Goal: Task Accomplishment & Management: Manage account settings

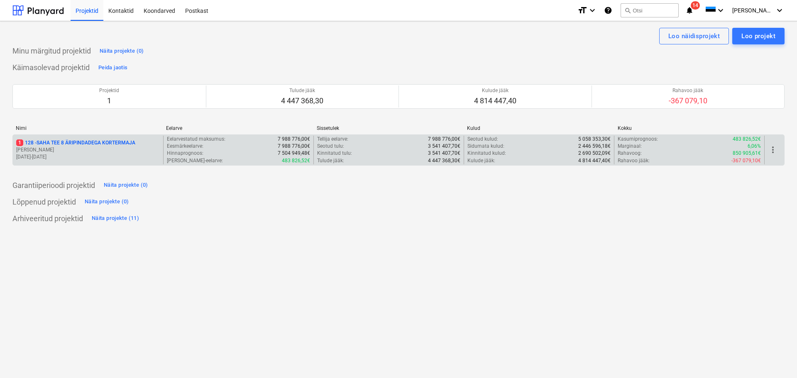
click at [87, 140] on p "1 128 - SAHA TEE 8 ÄRIPINDADEGA KORTERMAJA" at bounding box center [75, 142] width 119 height 7
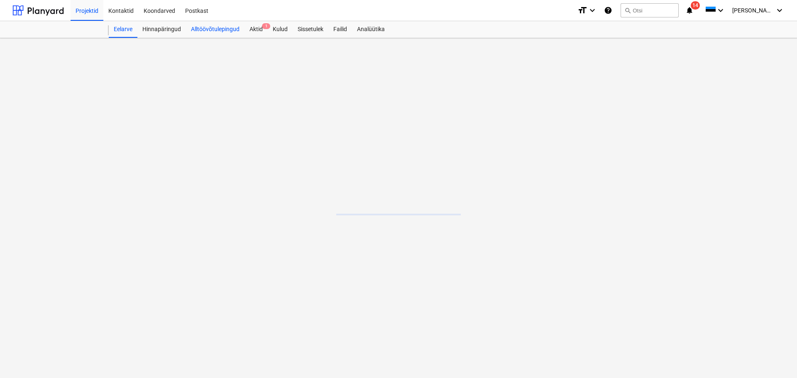
click at [210, 28] on div "Alltöövõtulepingud" at bounding box center [215, 29] width 59 height 17
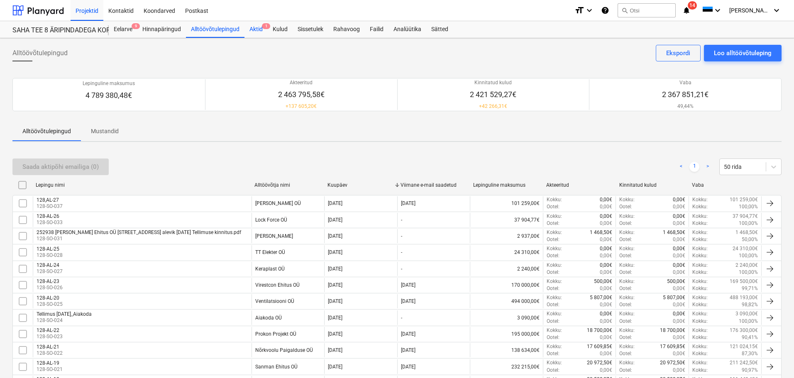
click at [256, 27] on div "Aktid 1" at bounding box center [255, 29] width 23 height 17
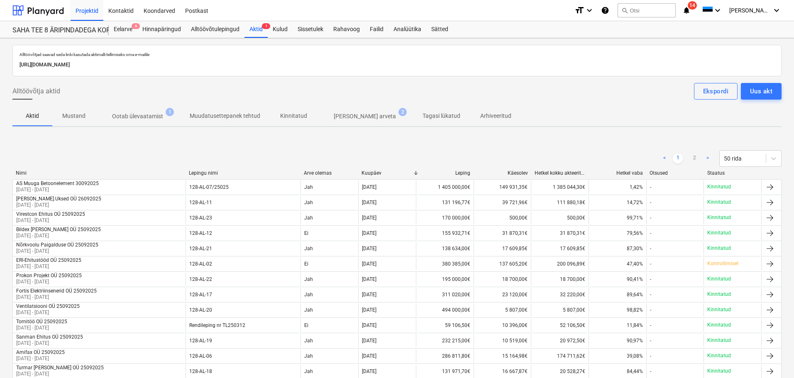
click at [135, 109] on span "Ootab ülevaatamist 1" at bounding box center [137, 116] width 84 height 15
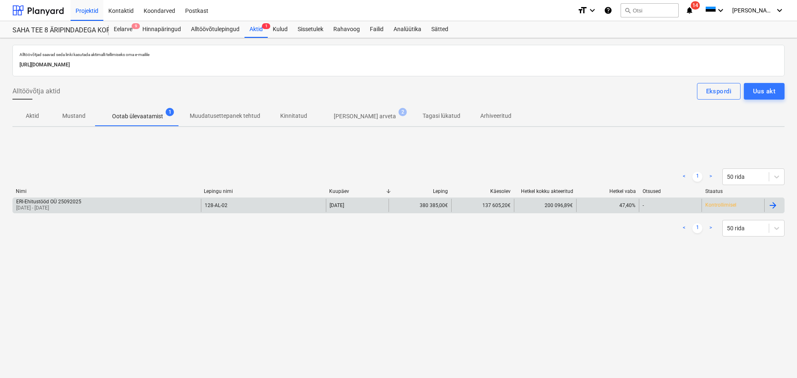
click at [76, 207] on p "[DATE] - [DATE]" at bounding box center [48, 208] width 65 height 7
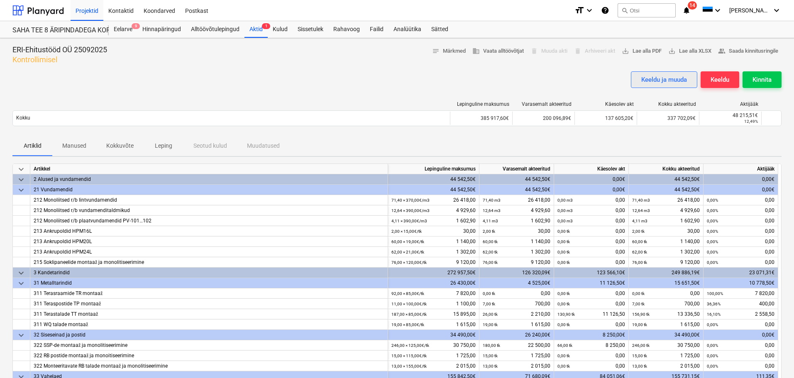
click at [662, 78] on div "Keeldu ja muuda" at bounding box center [664, 79] width 46 height 11
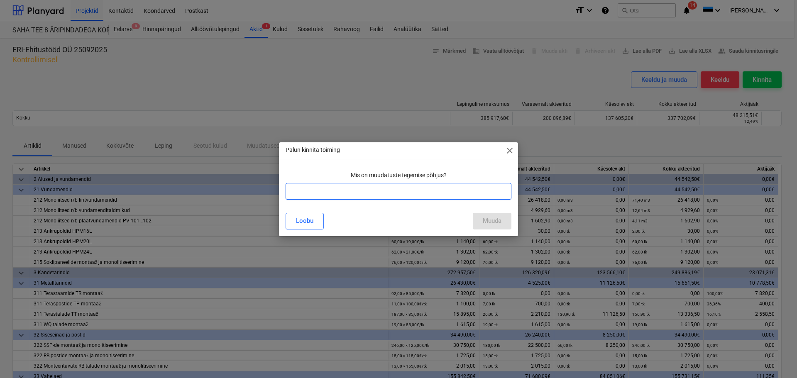
click at [309, 191] on input "text" at bounding box center [399, 191] width 226 height 17
type input "Lisatööde ülevaatus"
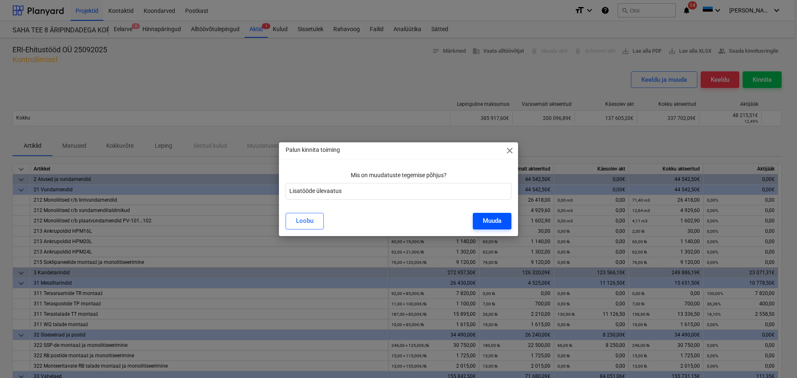
click at [505, 223] on button "Muuda" at bounding box center [492, 221] width 39 height 17
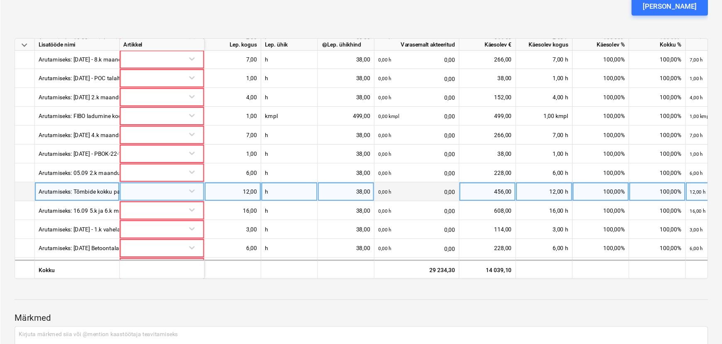
scroll to position [382, 0]
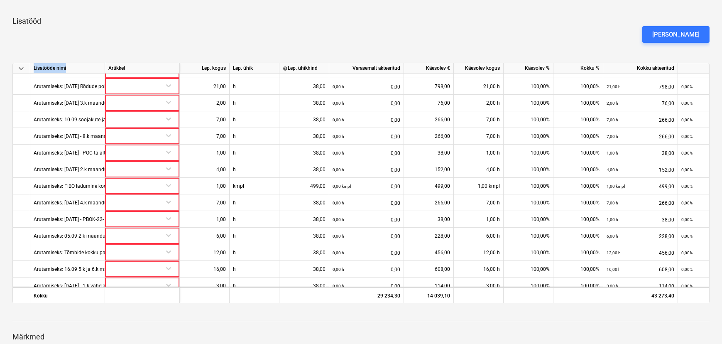
drag, startPoint x: 104, startPoint y: 68, endPoint x: 273, endPoint y: 60, distance: 169.1
click at [273, 60] on div "keyboard_arrow_down Artikkel Lepinguline maksumus Varasemalt akteeritud Käesole…" at bounding box center [360, 29] width 697 height 547
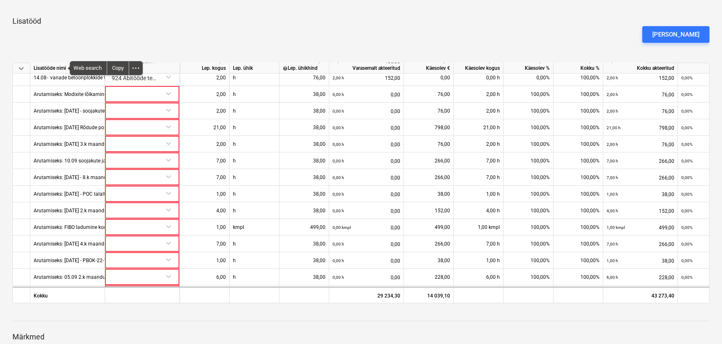
click at [176, 45] on div "[PERSON_NAME]" at bounding box center [360, 34] width 703 height 23
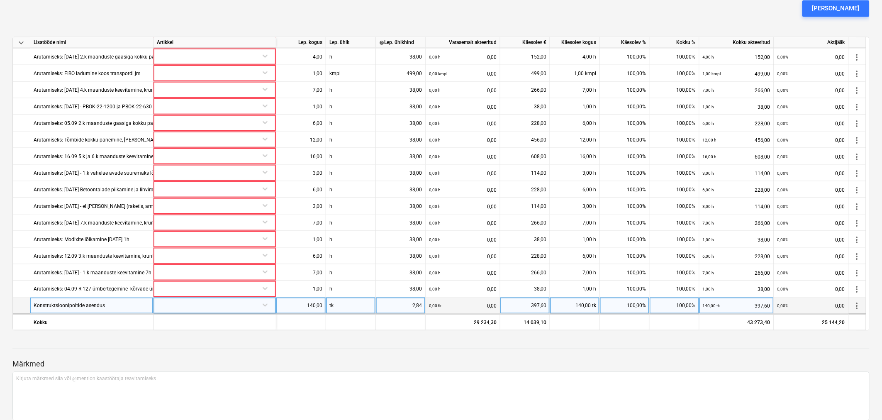
scroll to position [507, 0]
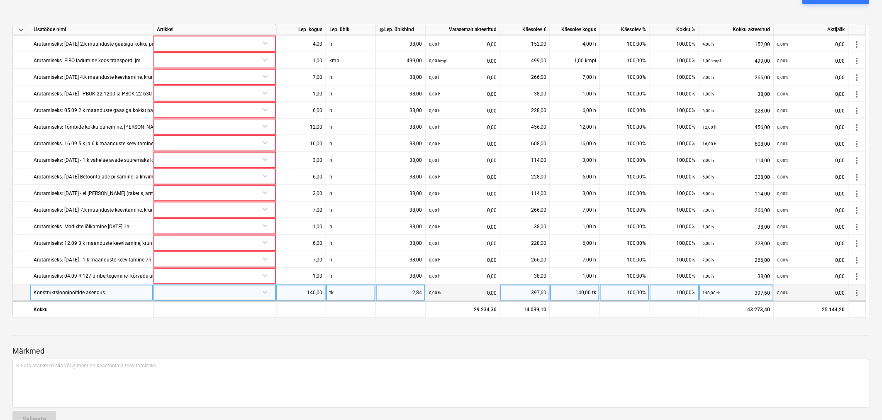
click at [217, 295] on div at bounding box center [215, 292] width 116 height 15
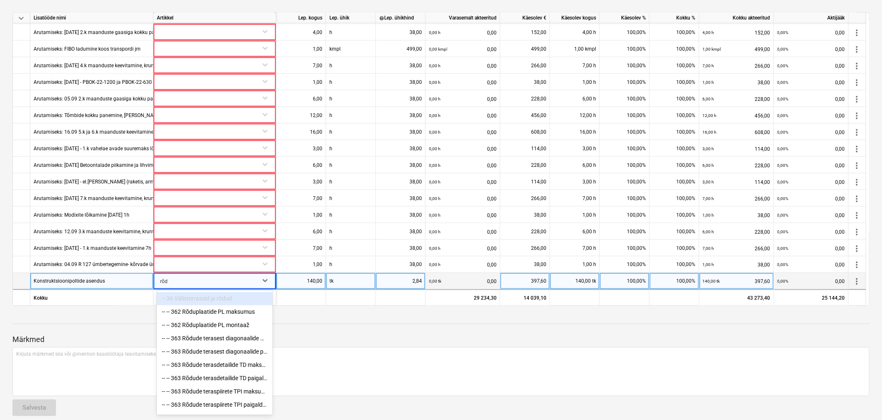
type input "rõdu"
click at [222, 327] on div "-- -- 362 Rõduplaatide PL montaaž" at bounding box center [215, 325] width 116 height 13
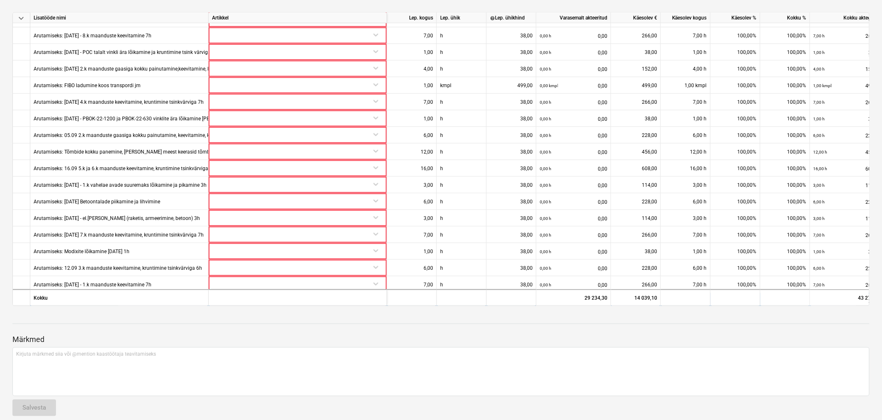
scroll to position [417, 0]
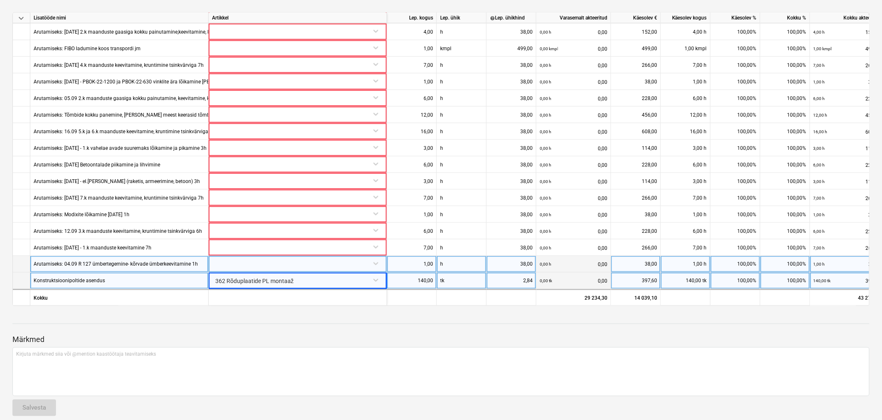
click at [254, 263] on div at bounding box center [297, 263] width 171 height 15
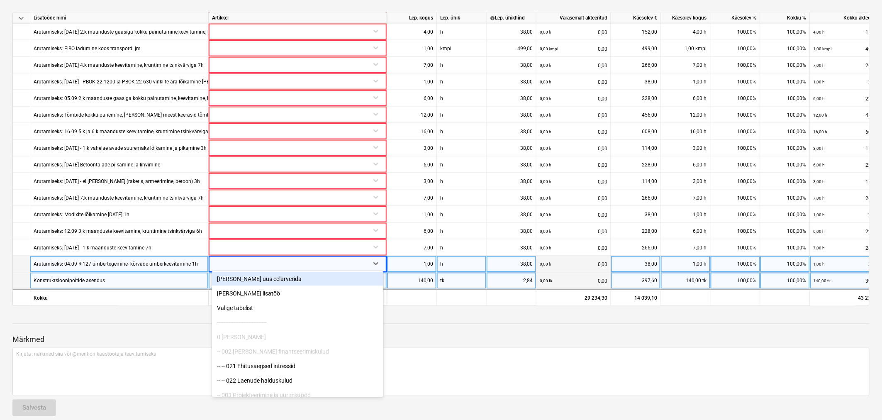
type input "r"
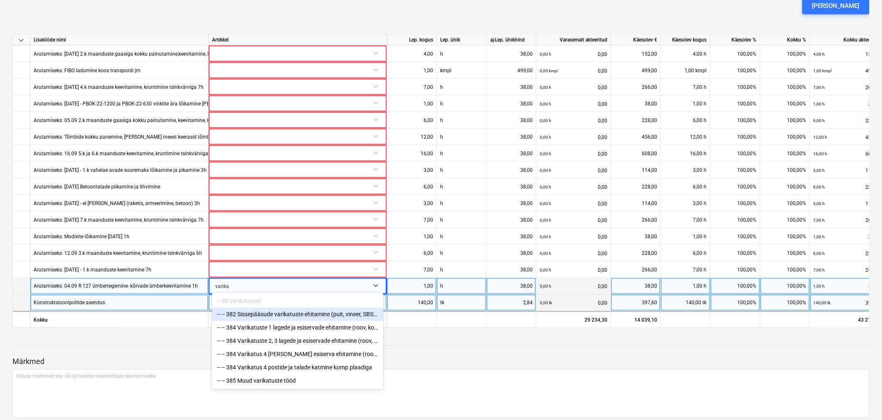
scroll to position [482, 0]
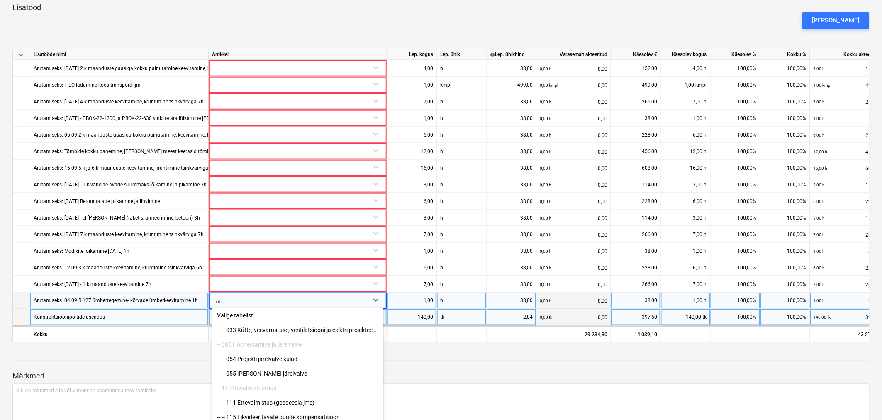
type input "v"
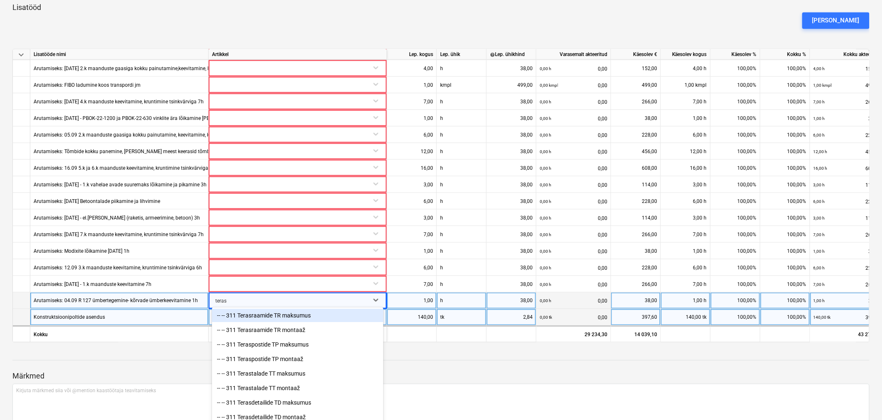
type input "terasr"
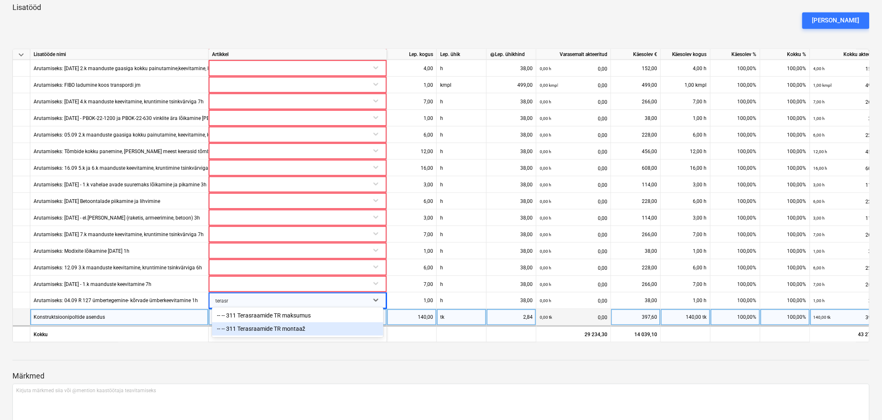
click at [263, 330] on div "-- -- 311 Terasraamide TR montaaž" at bounding box center [297, 328] width 171 height 13
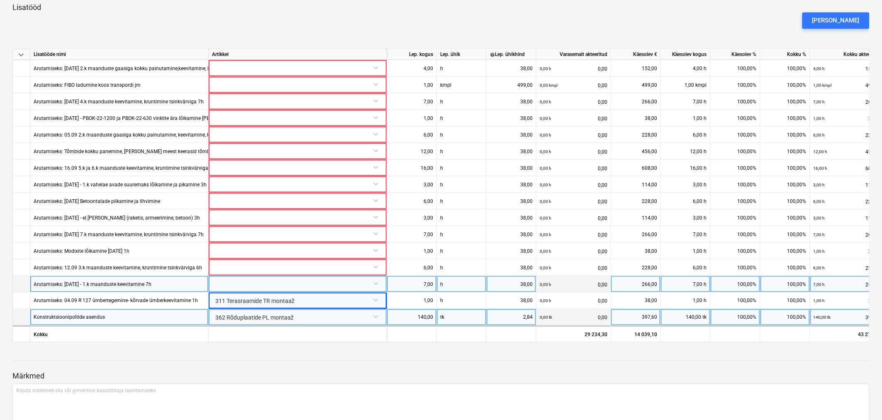
click at [291, 278] on div at bounding box center [297, 283] width 171 height 15
type input "maand"
click at [268, 300] on div "-- -- 746 Maandus ja pot.ühtlustus" at bounding box center [297, 299] width 171 height 13
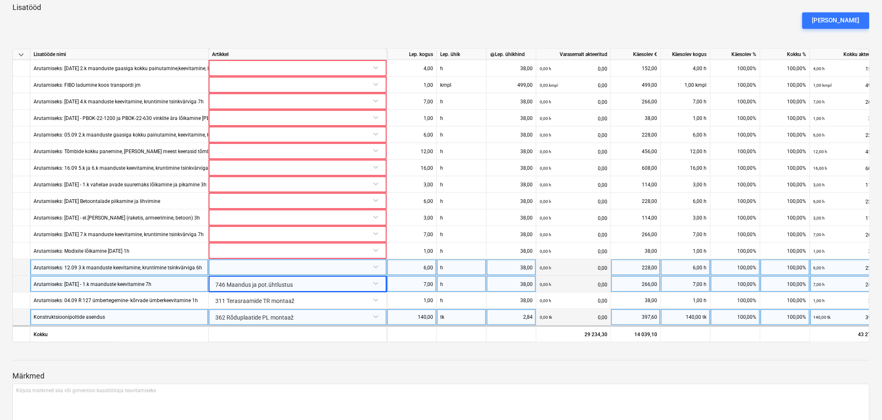
click at [266, 260] on div at bounding box center [297, 266] width 171 height 15
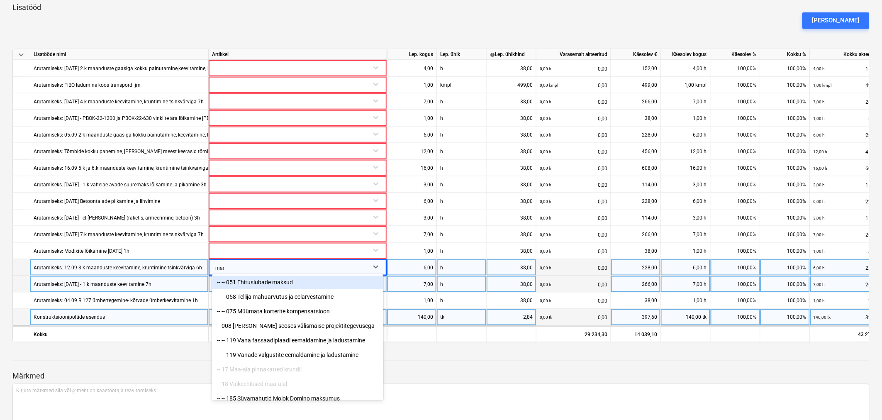
type input "maan"
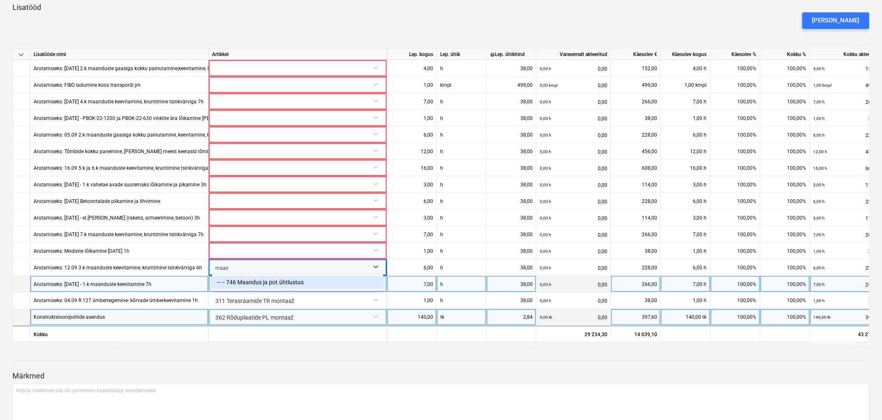
click at [262, 286] on div "-- -- 746 Maandus ja pot.ühtlustus" at bounding box center [297, 282] width 171 height 13
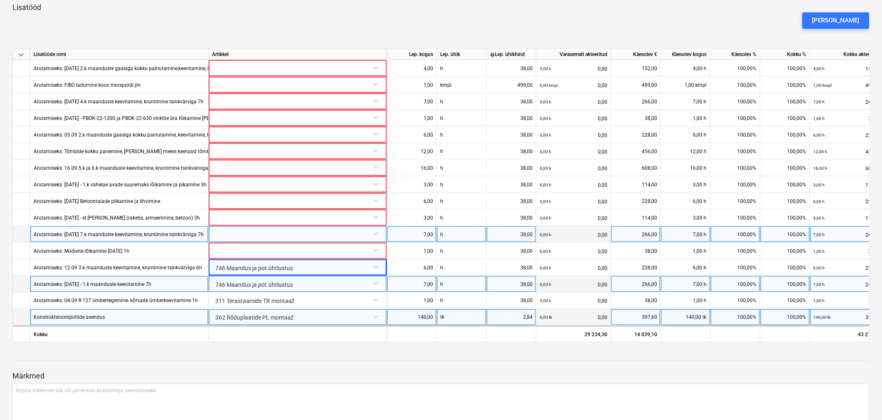
click at [241, 232] on div at bounding box center [297, 233] width 171 height 15
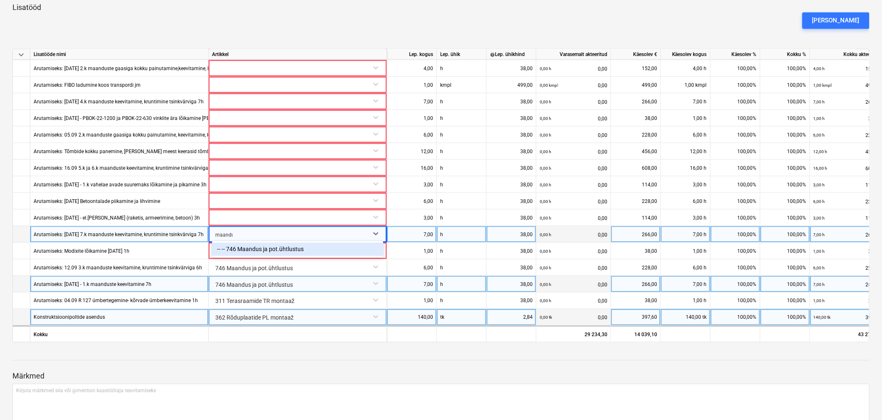
type input "maandus"
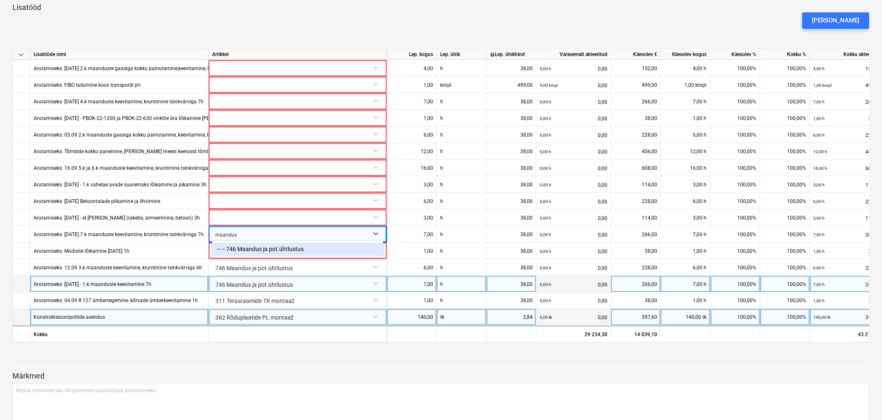
click at [246, 248] on div "-- -- 746 Maandus ja pot.ühtlustus" at bounding box center [297, 249] width 171 height 13
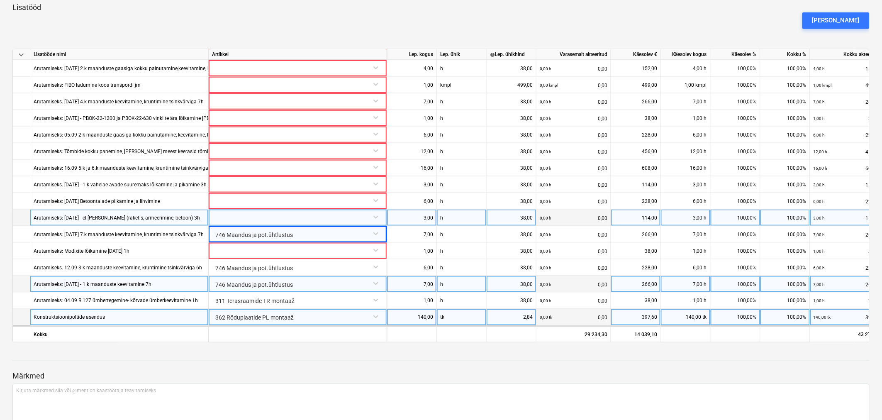
click at [217, 217] on div at bounding box center [297, 217] width 171 height 15
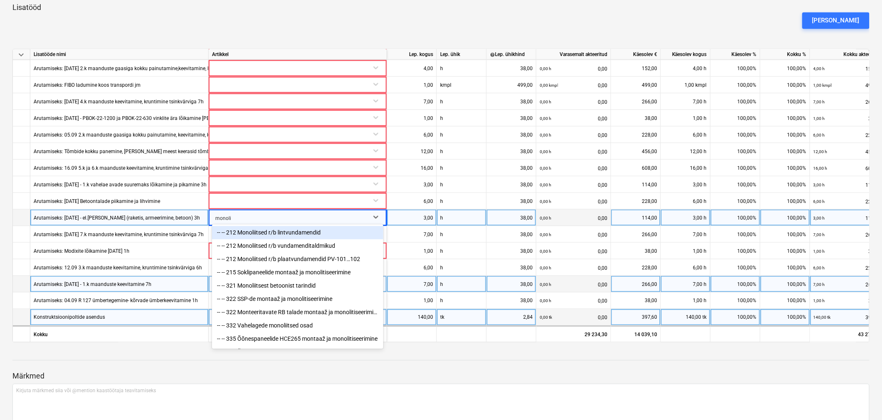
type input "monolii"
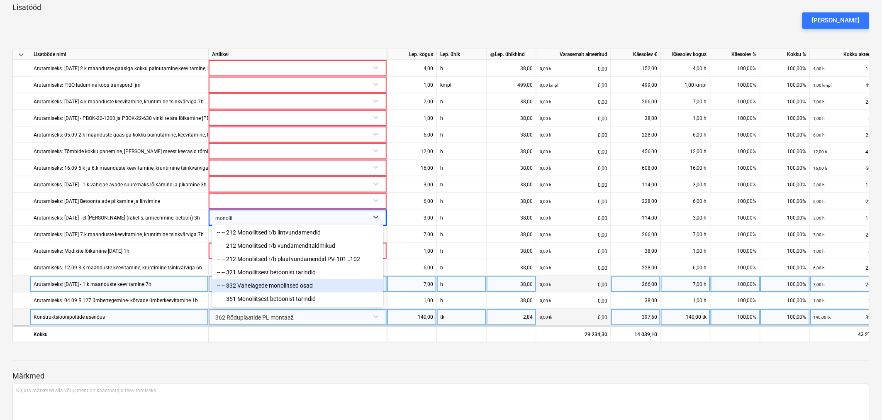
click at [300, 293] on div "-- -- 332 Vahelagede monoliitsed osad" at bounding box center [297, 285] width 171 height 13
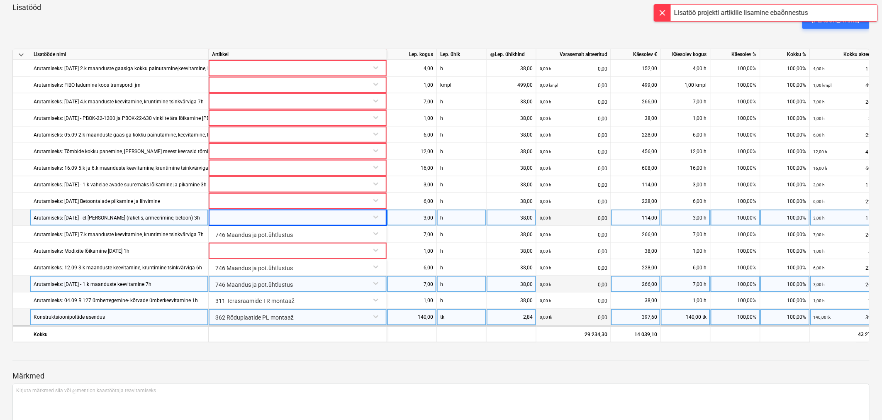
click at [247, 211] on div at bounding box center [297, 217] width 171 height 15
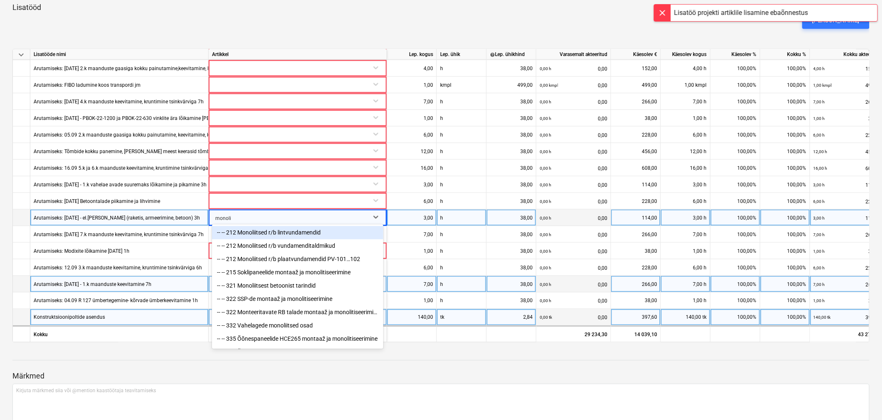
type input "monolii"
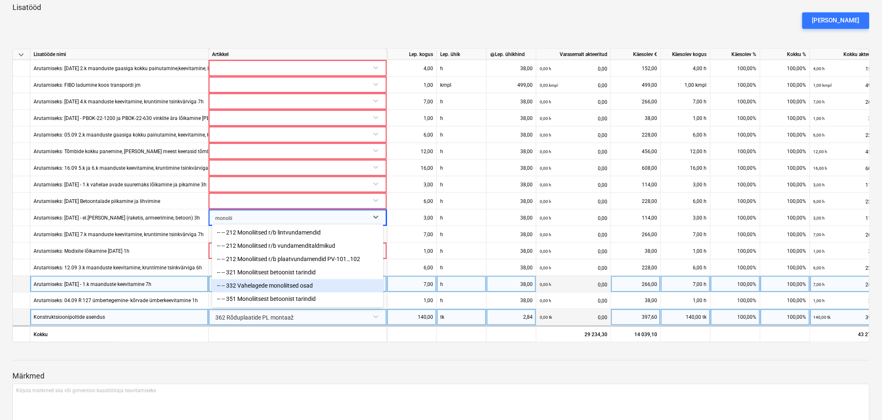
click at [289, 289] on div "-- -- 332 Vahelagede monoliitsed osad" at bounding box center [297, 285] width 171 height 13
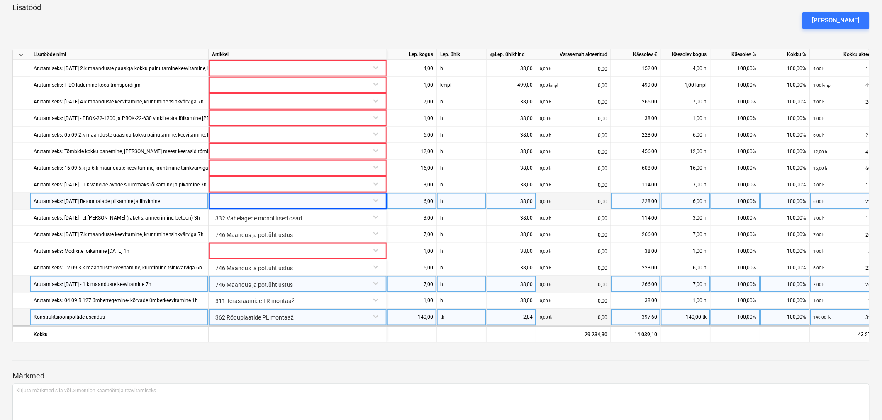
drag, startPoint x: 279, startPoint y: 201, endPoint x: 268, endPoint y: 203, distance: 11.1
click at [268, 203] on div at bounding box center [297, 200] width 171 height 15
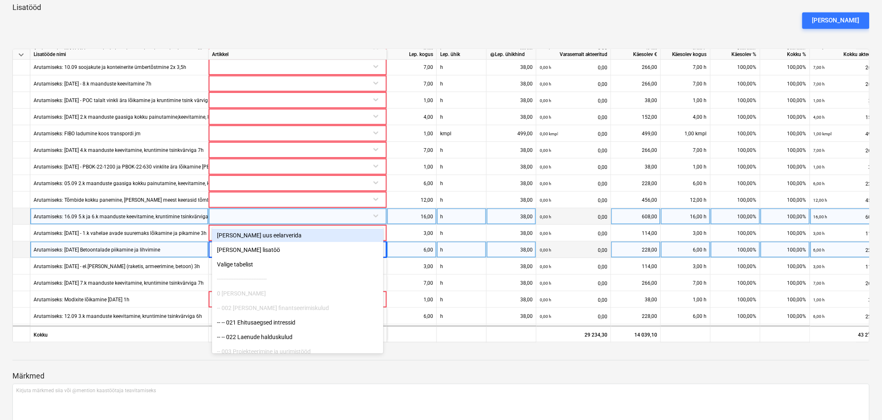
scroll to position [415, 0]
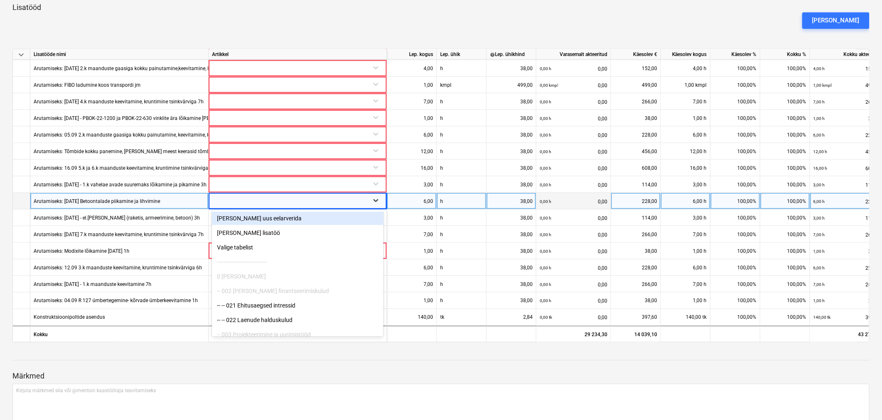
click at [377, 200] on icon at bounding box center [376, 200] width 5 height 3
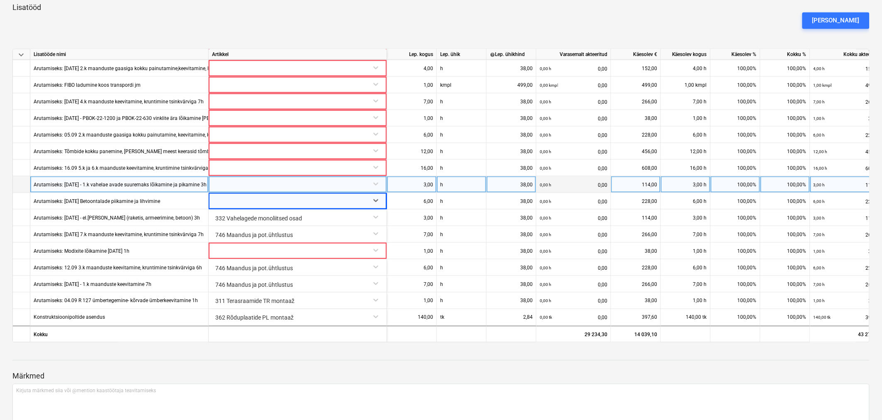
click at [219, 181] on div at bounding box center [297, 183] width 171 height 15
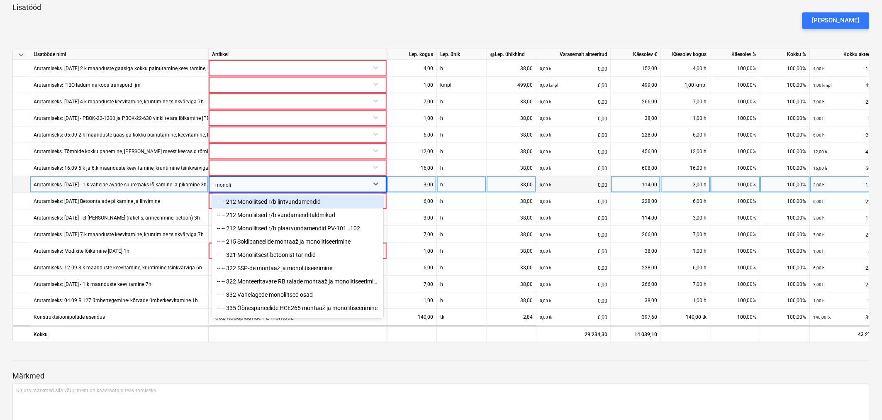
type input "monolii"
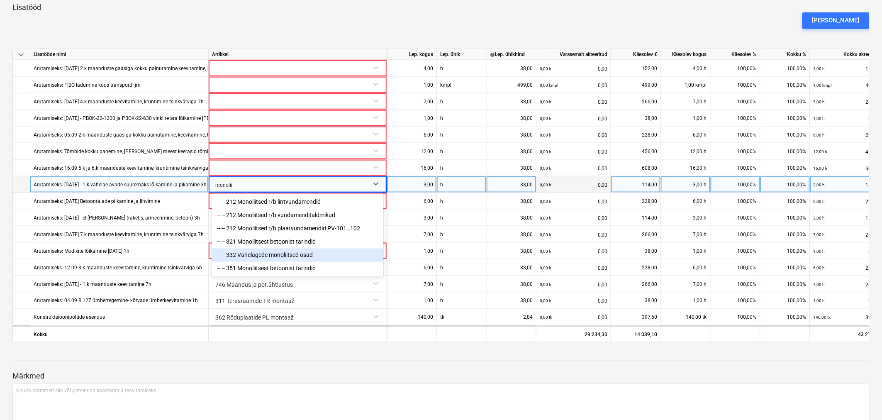
click at [271, 256] on div "-- -- 332 Vahelagede monoliitsed osad" at bounding box center [297, 255] width 171 height 13
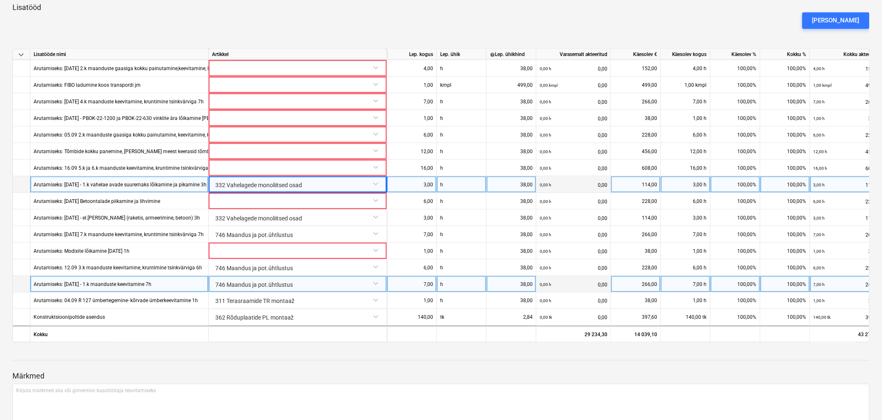
scroll to position [417, 0]
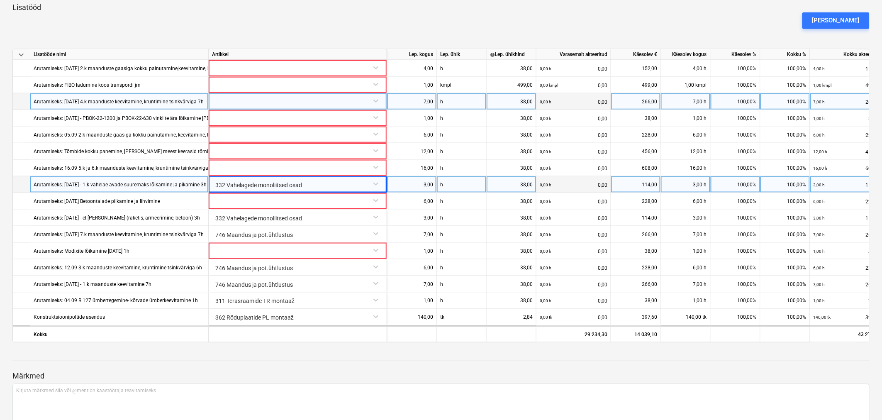
click at [257, 101] on div at bounding box center [297, 100] width 171 height 15
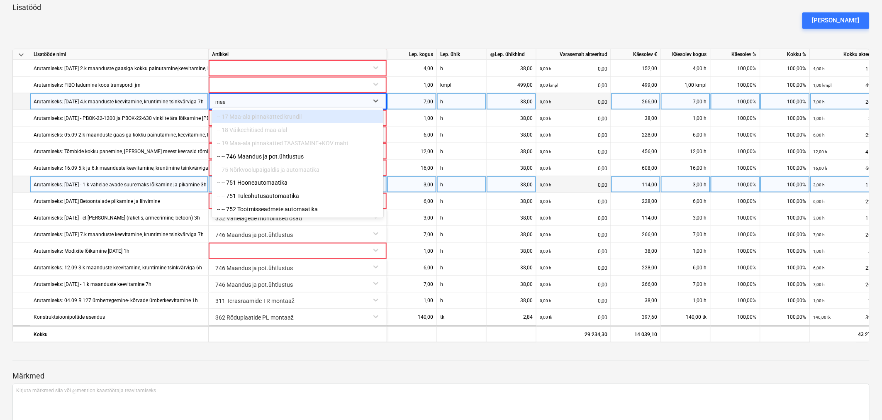
type input "maan"
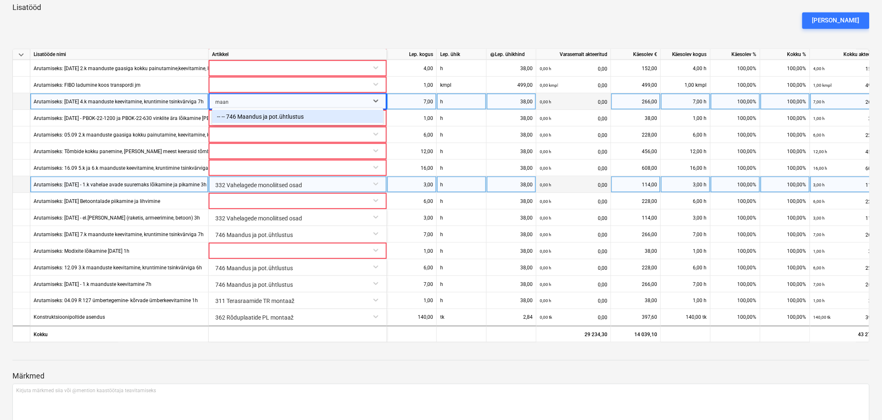
click at [256, 119] on div "-- -- 746 Maandus ja pot.ühtlustus" at bounding box center [297, 116] width 171 height 13
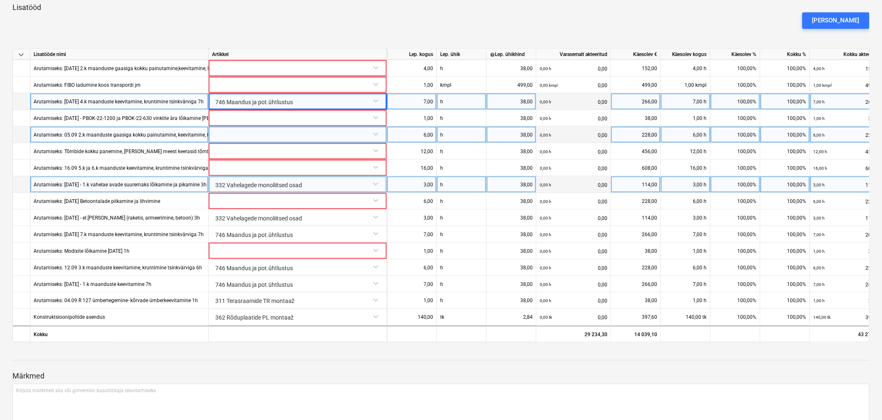
click at [256, 131] on div at bounding box center [297, 134] width 171 height 15
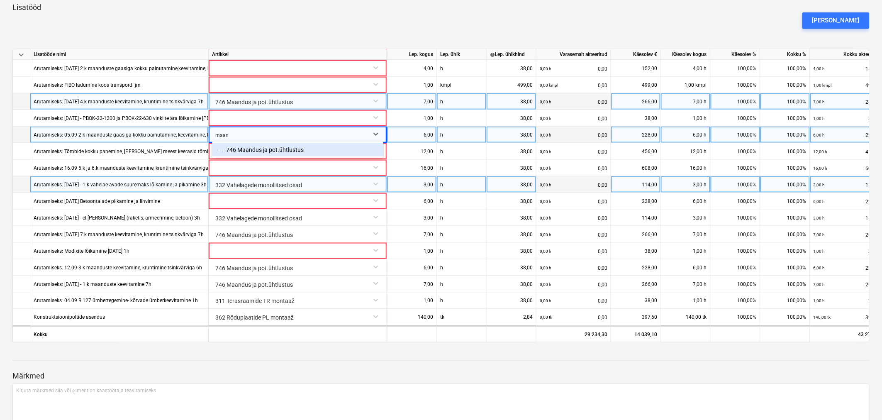
type input "maand"
click at [263, 151] on div "-- -- 746 Maandus ja pot.ühtlustus" at bounding box center [297, 149] width 171 height 13
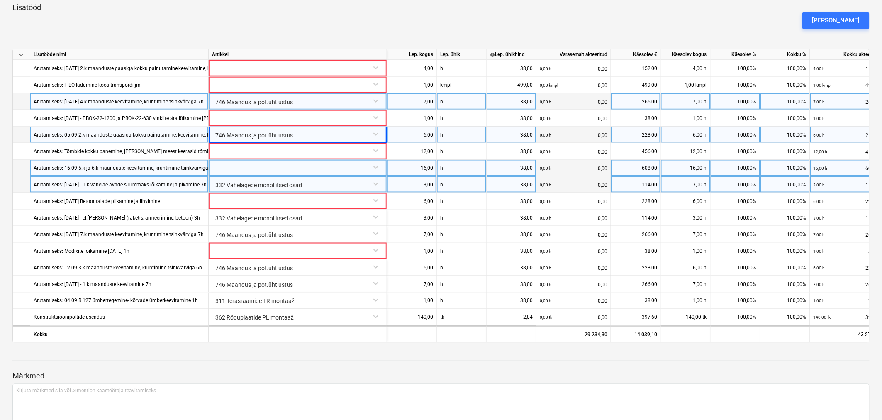
click at [256, 160] on div at bounding box center [297, 167] width 171 height 15
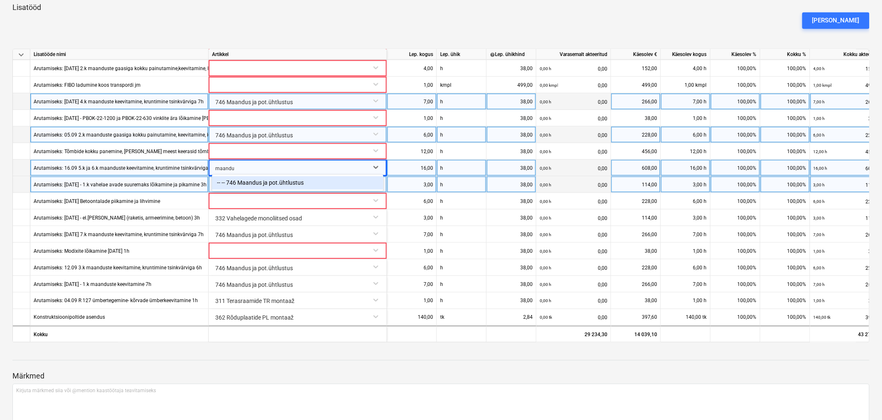
type input "maandus"
click at [254, 182] on div "-- -- 746 Maandus ja pot.ühtlustus" at bounding box center [297, 182] width 171 height 13
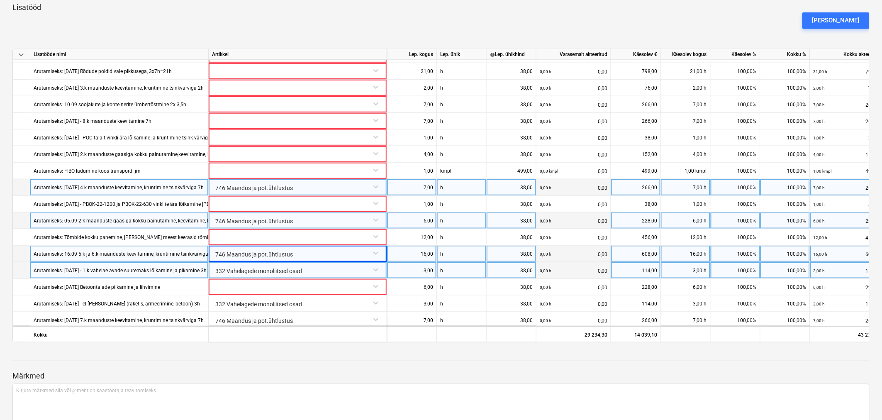
scroll to position [325, 0]
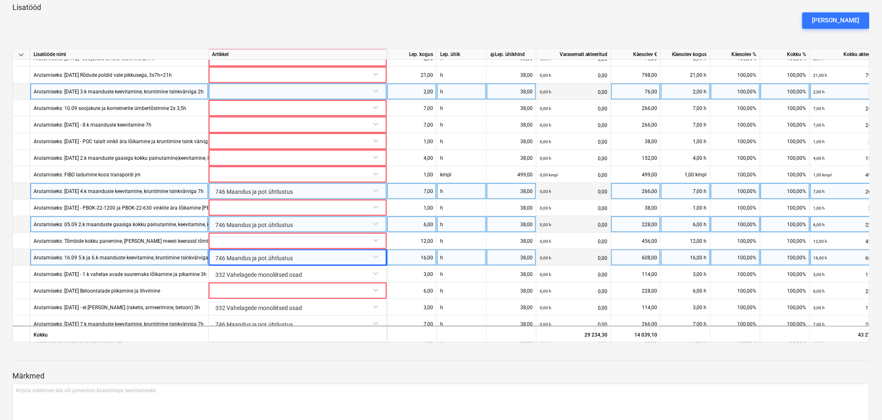
click at [234, 93] on div at bounding box center [297, 90] width 171 height 15
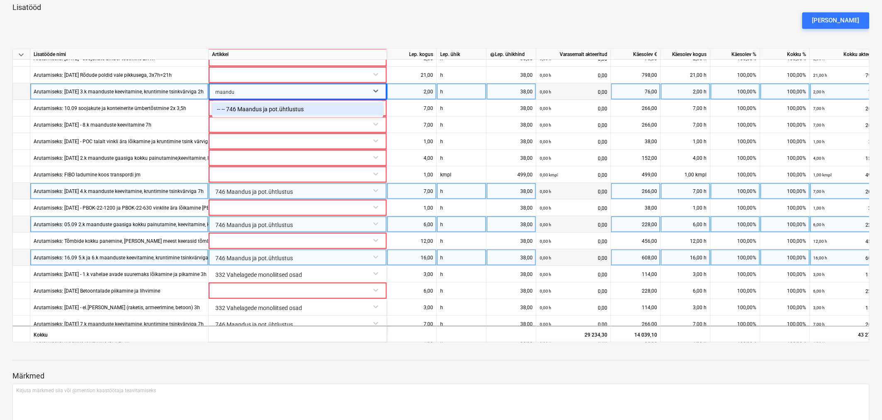
type input "maandus"
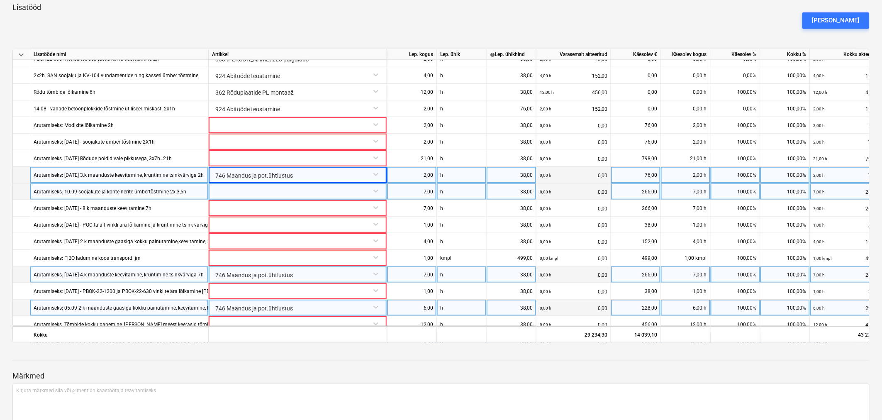
scroll to position [233, 0]
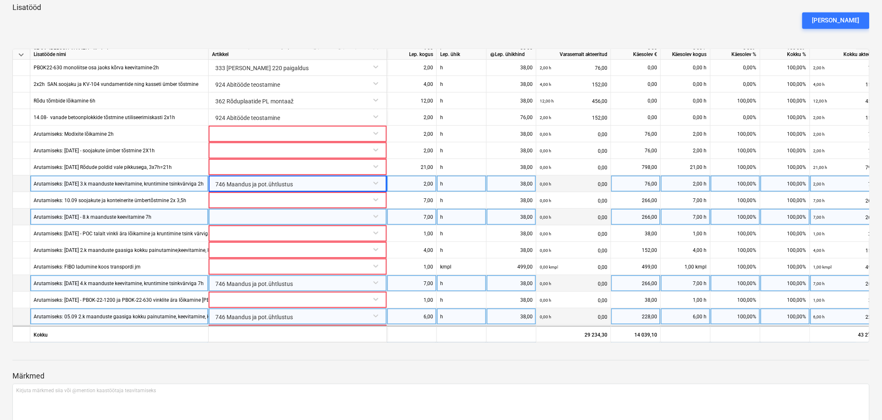
click at [227, 216] on div at bounding box center [297, 216] width 171 height 15
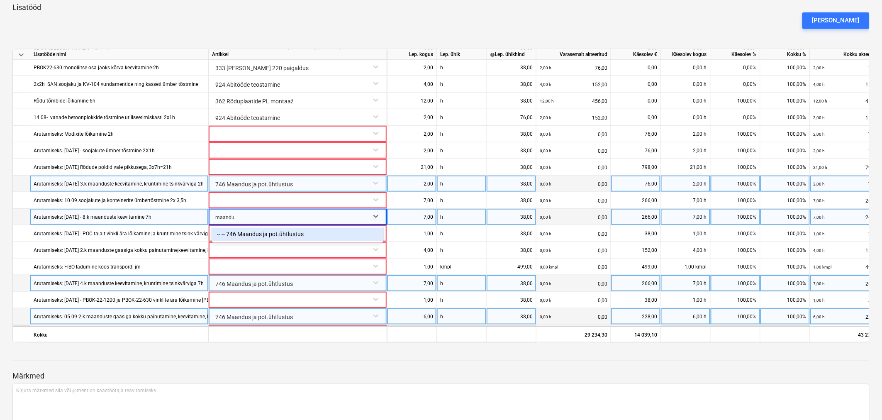
type input "maandus"
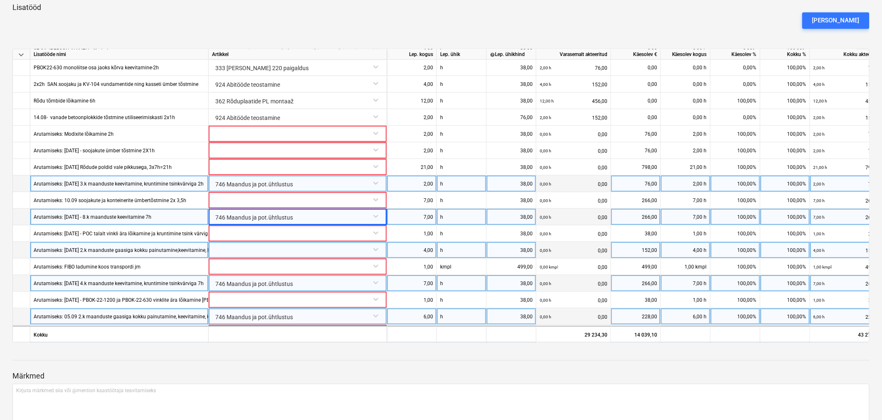
click at [244, 249] on div at bounding box center [297, 249] width 171 height 15
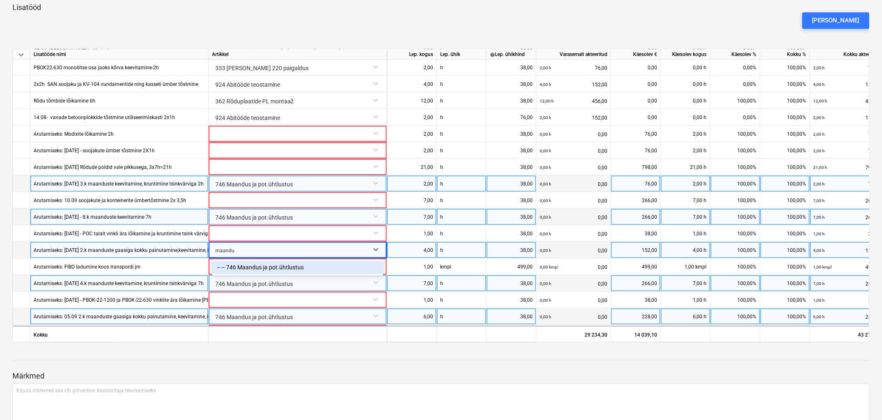
type input "maandus"
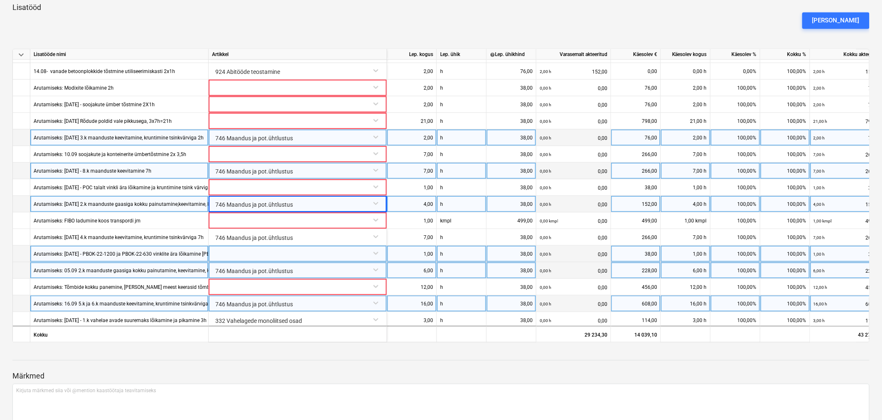
click at [220, 250] on div at bounding box center [297, 253] width 171 height 15
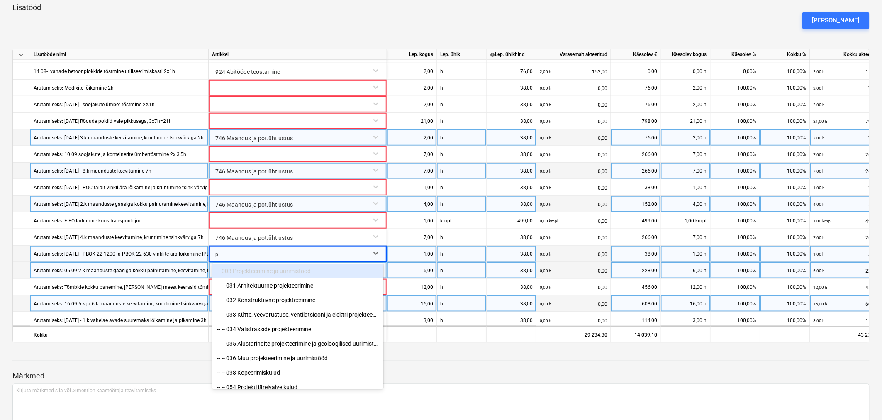
type input "pe"
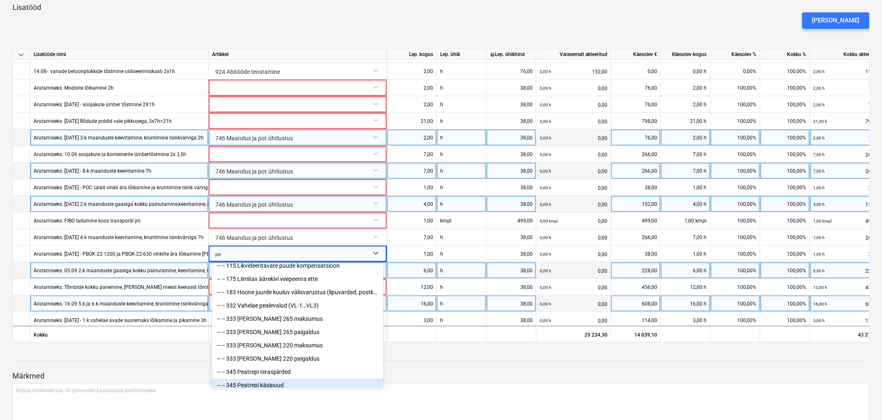
scroll to position [46, 0]
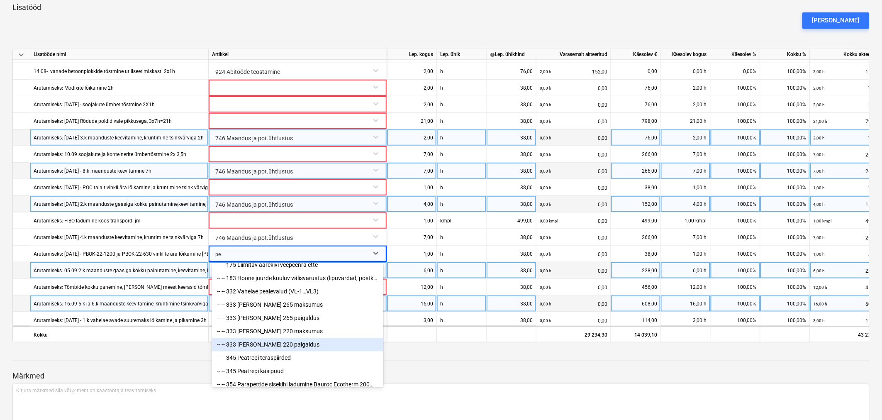
click at [277, 350] on div "-- -- 333 [PERSON_NAME] 220 paigaldus" at bounding box center [297, 344] width 171 height 13
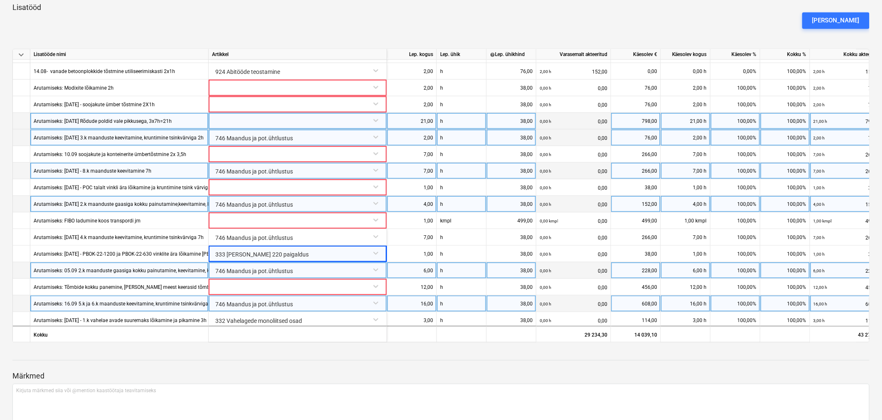
scroll to position [233, 0]
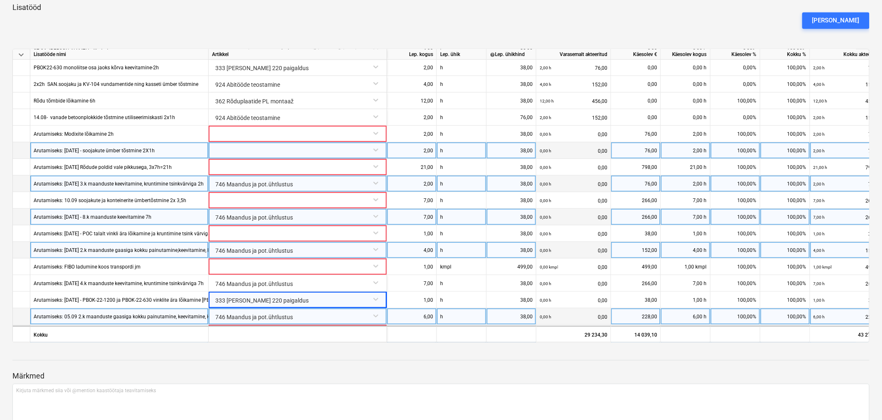
click at [232, 149] on div at bounding box center [297, 149] width 171 height 15
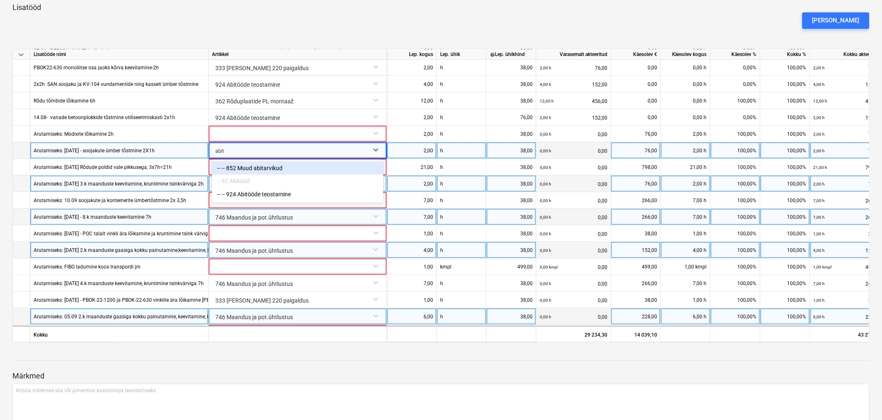
type input "abitö"
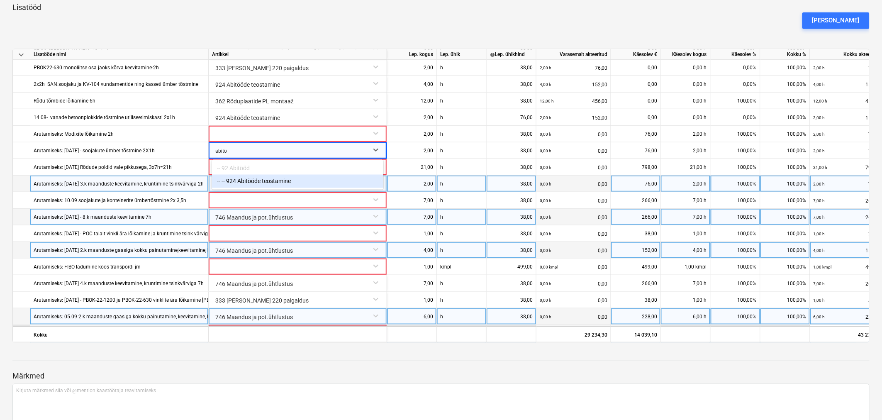
click at [246, 178] on div "-- -- 924 Abitööde teostamine" at bounding box center [297, 181] width 171 height 13
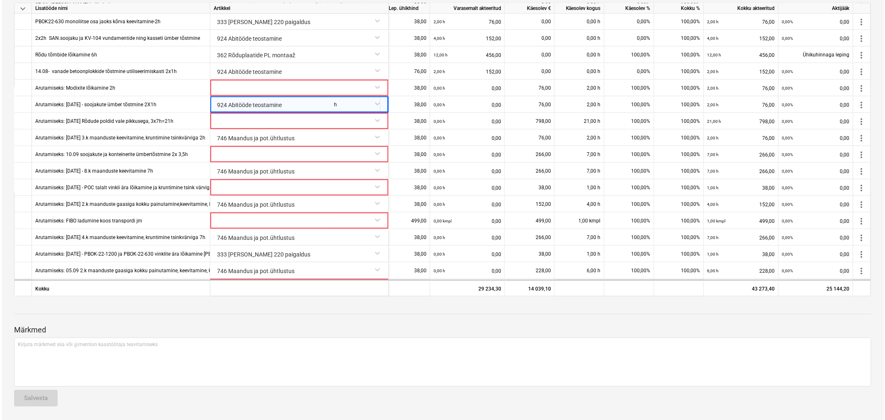
scroll to position [233, 110]
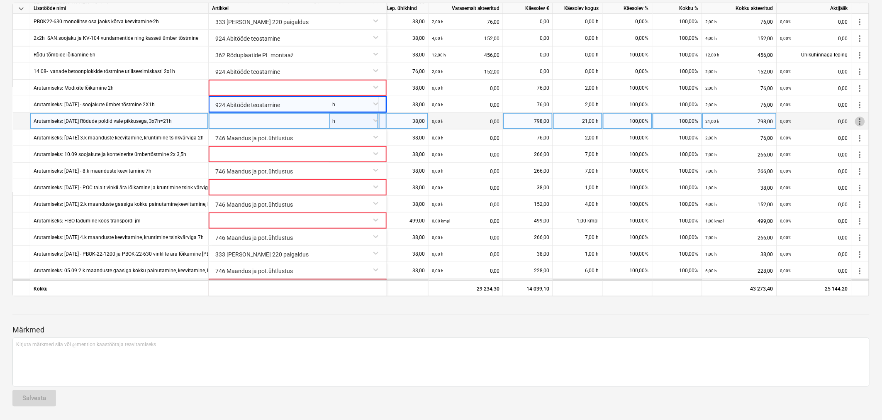
click at [796, 118] on span "more_vert" at bounding box center [860, 121] width 10 height 10
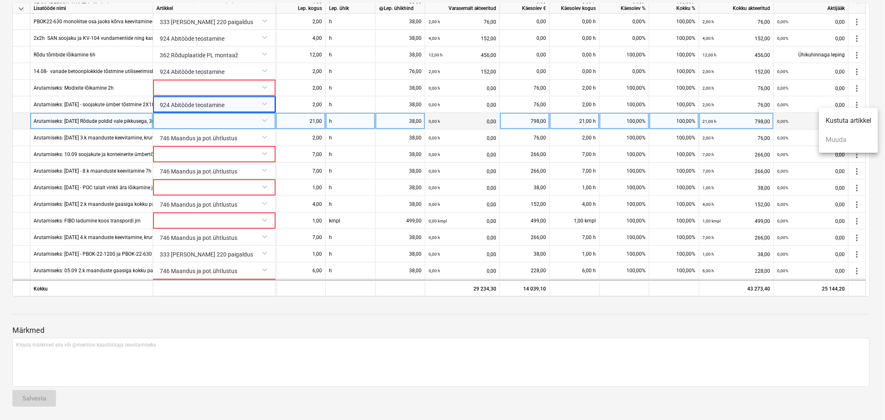
click at [796, 118] on li "Kustuta artikkel" at bounding box center [848, 120] width 59 height 19
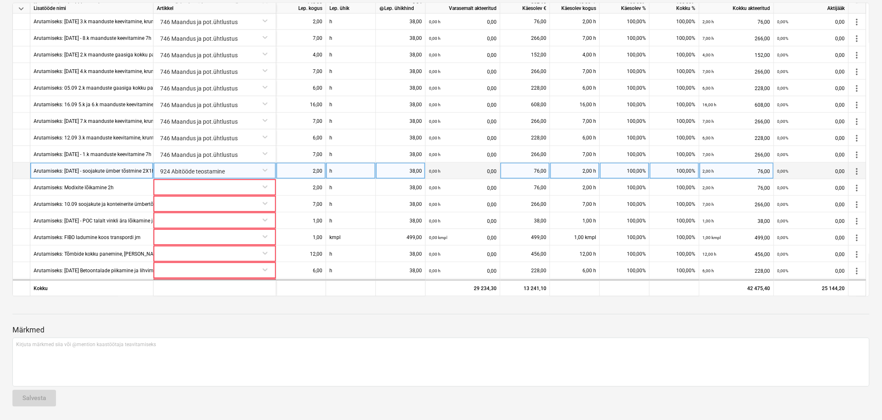
scroll to position [398, 0]
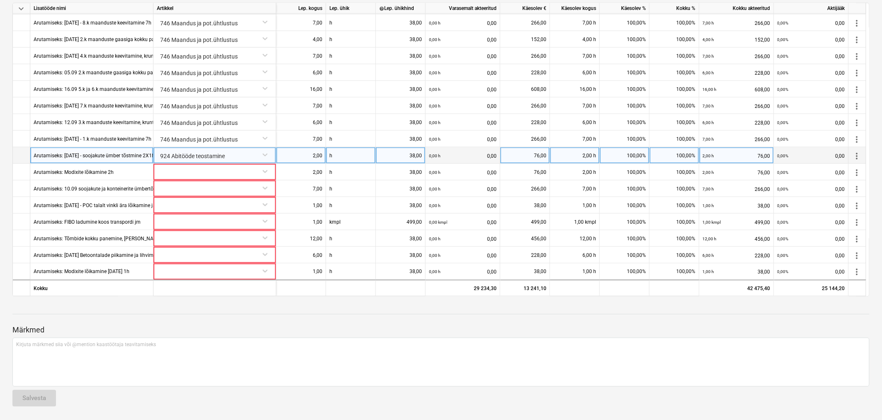
click at [87, 154] on div "Arutamiseks: [DATE] - soojakute ümber tõstmine 2X1h" at bounding box center [94, 155] width 121 height 16
click at [68, 154] on input "Arutamiseks: [DATE] - soojakute ümber tõstmine 2X1h" at bounding box center [91, 155] width 123 height 16
click at [119, 154] on input "Soojakute ümber tõstmine 2X1h" at bounding box center [91, 155] width 123 height 16
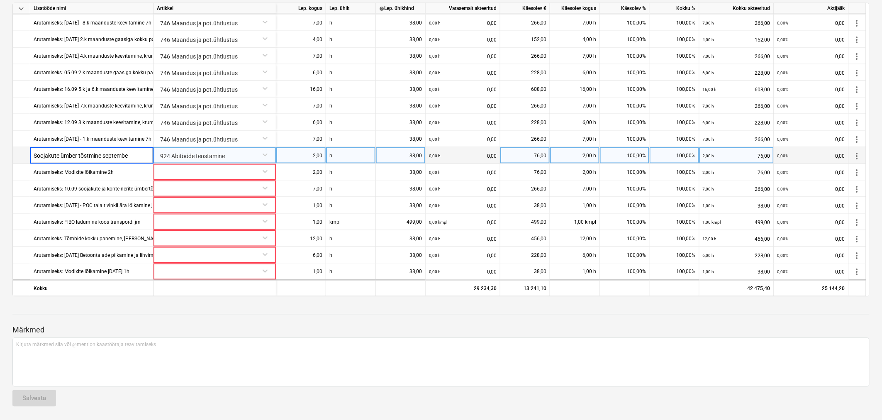
type input "Soojakute ümber tõstmine september"
click at [313, 156] on div "2,00" at bounding box center [301, 155] width 43 height 17
click at [308, 154] on div "2,00" at bounding box center [301, 155] width 43 height 17
type input "9"
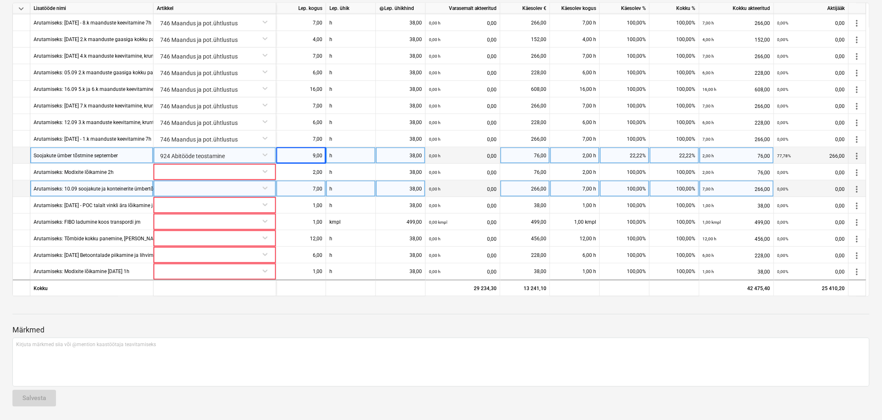
click at [796, 185] on span "more_vert" at bounding box center [857, 189] width 10 height 10
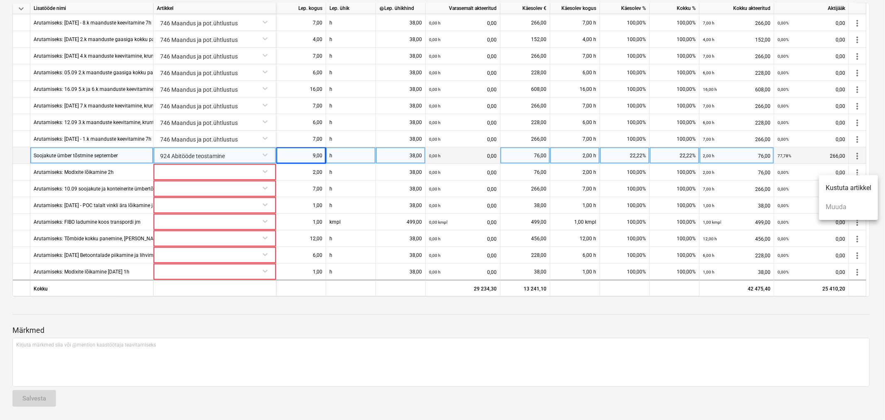
click at [796, 187] on li "Kustuta artikkel" at bounding box center [848, 187] width 59 height 19
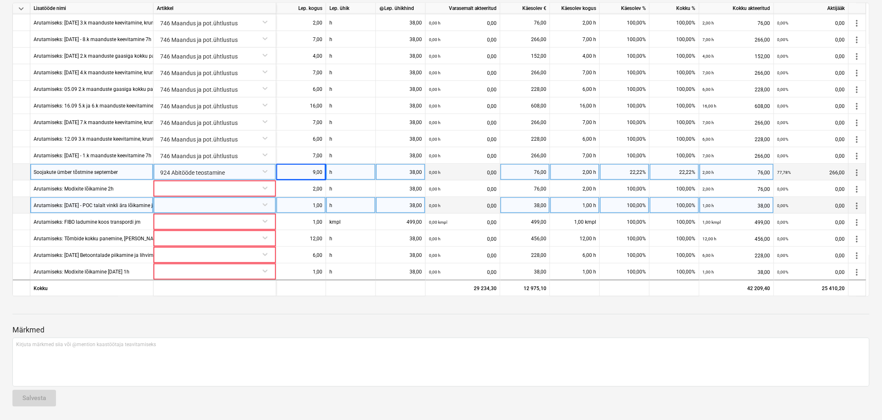
scroll to position [335, 0]
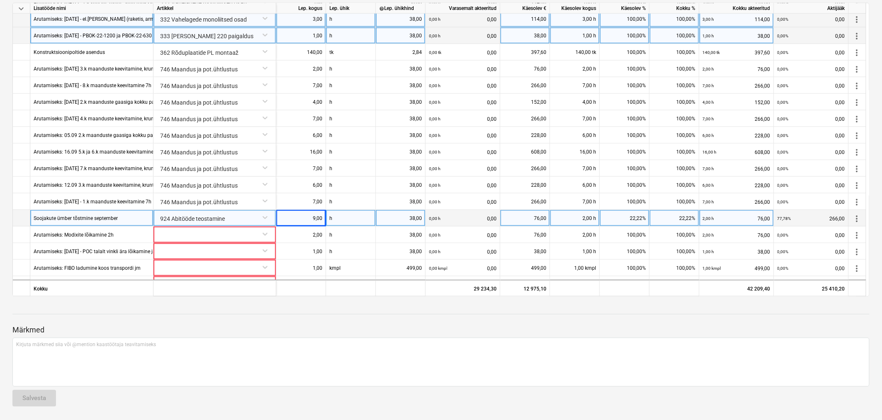
click at [88, 35] on div "Arutamiseks: [DATE] - PBOK-22-1200 ja PBOK-22-630 vinklite ära lõikamine [PERSO…" at bounding box center [169, 35] width 271 height 16
type input "POK talade vinklite lõikamine"
click at [313, 32] on div "1,00" at bounding box center [301, 35] width 43 height 17
click at [309, 34] on div "1,00" at bounding box center [301, 35] width 43 height 17
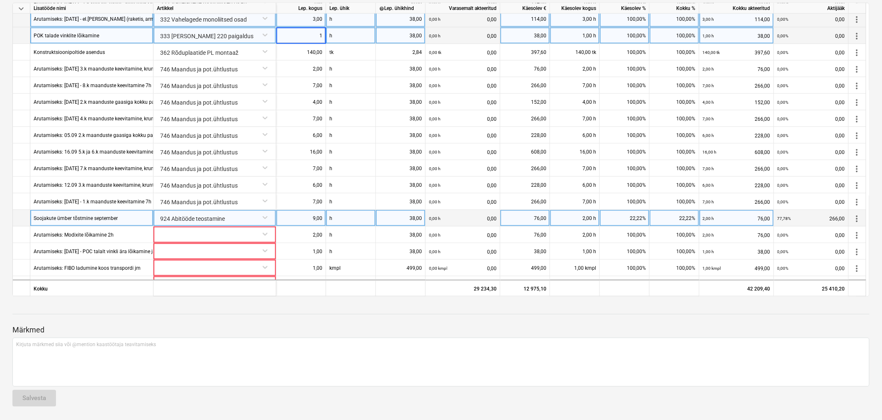
type input "2"
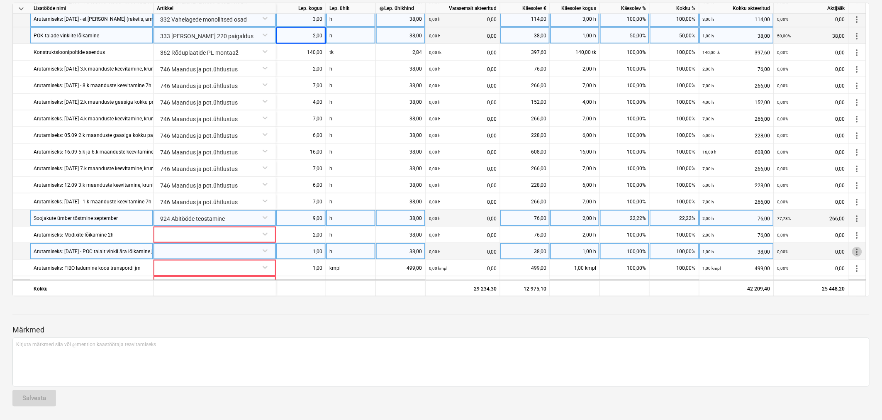
click at [796, 250] on span "more_vert" at bounding box center [857, 252] width 10 height 10
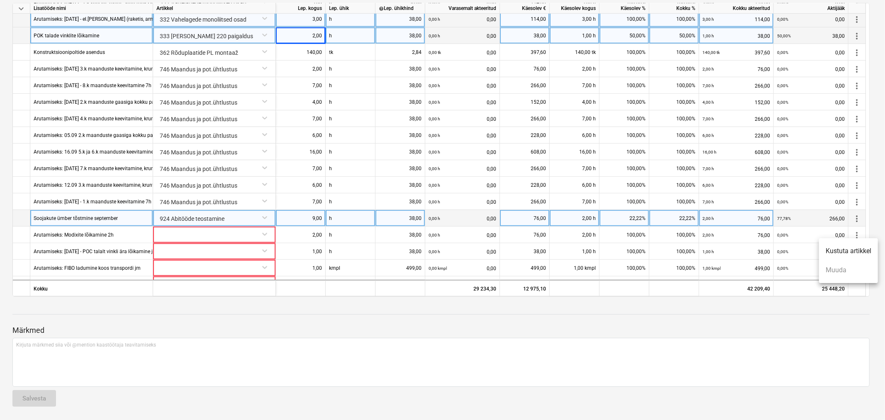
click at [796, 252] on li "Kustuta artikkel" at bounding box center [848, 251] width 59 height 19
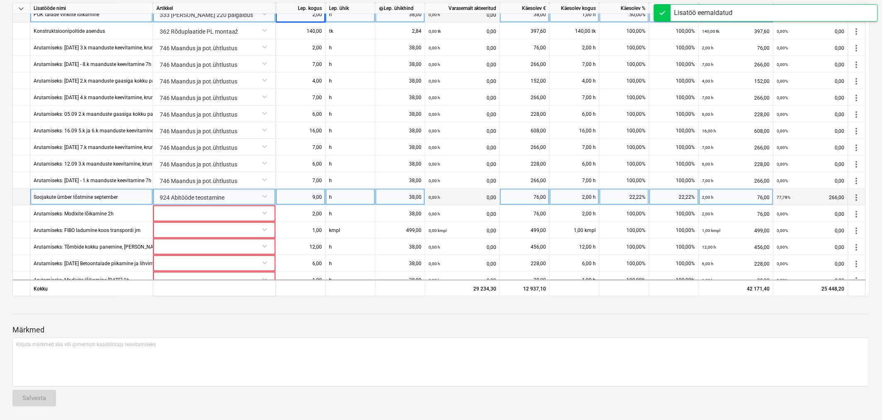
scroll to position [364, 0]
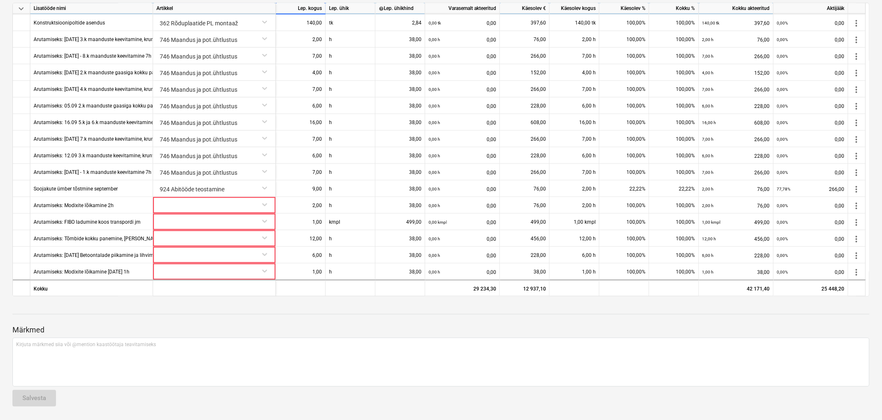
click at [308, 322] on div at bounding box center [440, 322] width 857 height 7
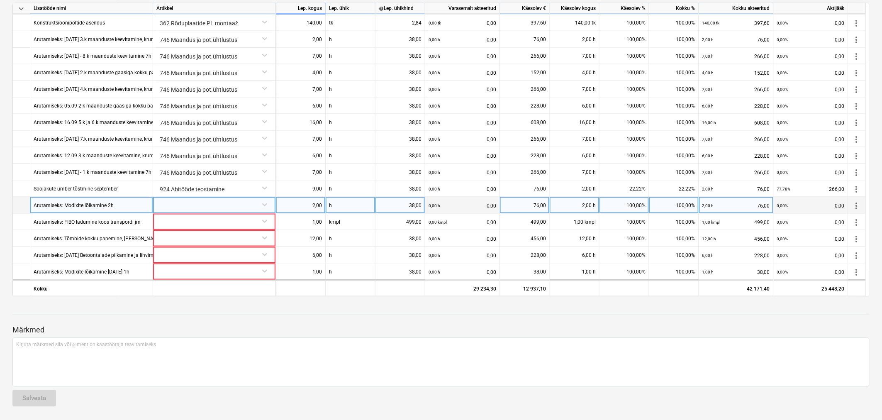
click at [796, 203] on span "more_vert" at bounding box center [857, 205] width 10 height 10
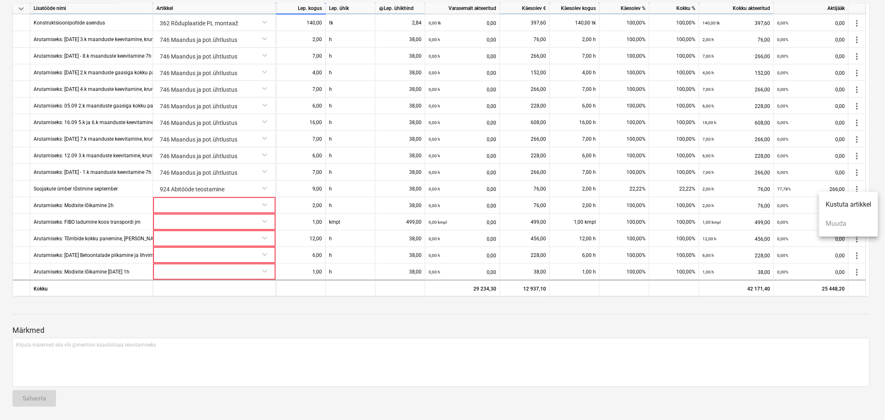
click at [796, 201] on li "Kustuta artikkel" at bounding box center [848, 204] width 59 height 19
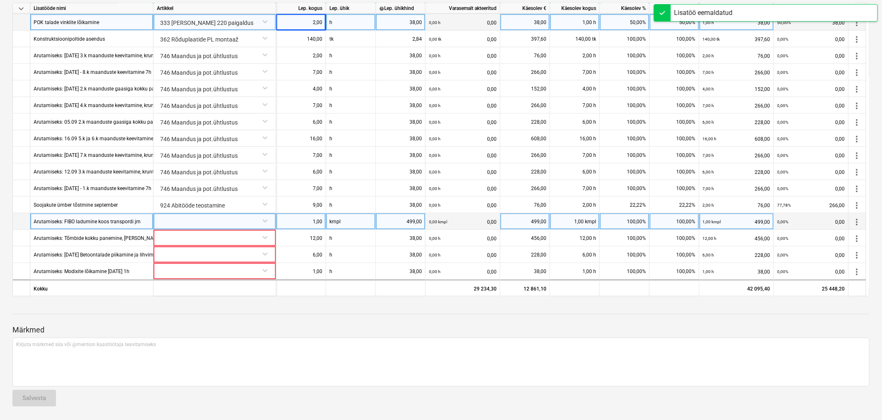
scroll to position [348, 0]
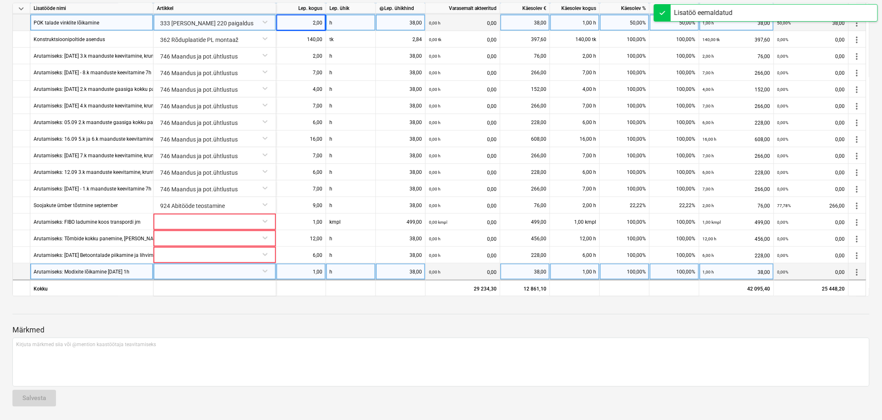
click at [796, 271] on span "more_vert" at bounding box center [857, 272] width 10 height 10
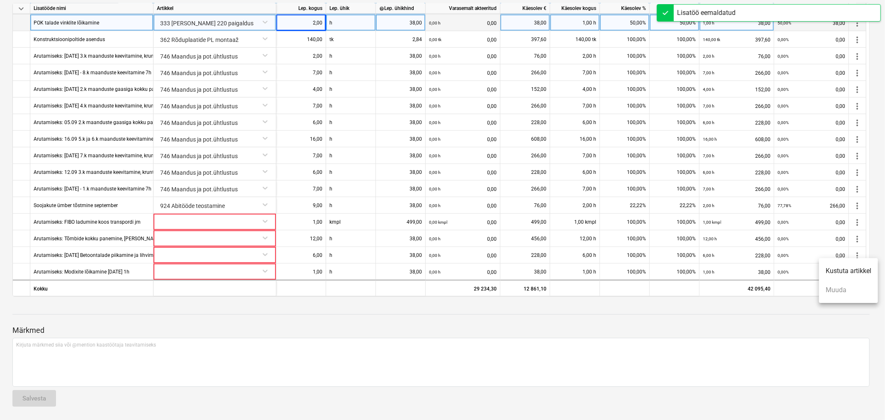
click at [796, 272] on li "Kustuta artikkel" at bounding box center [848, 270] width 59 height 19
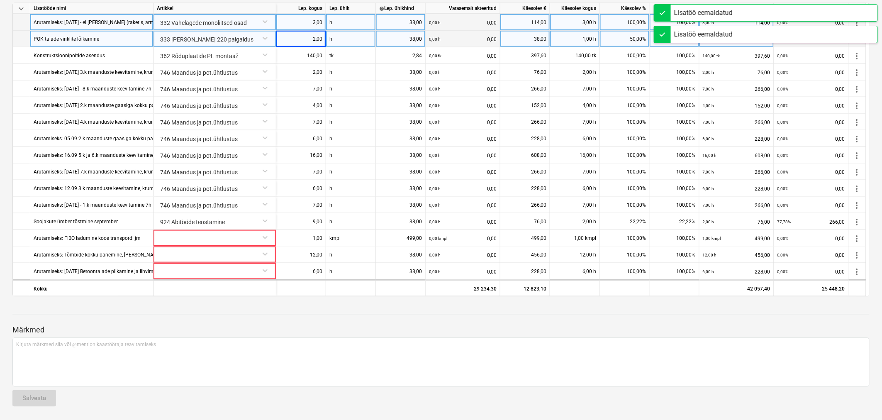
scroll to position [331, 0]
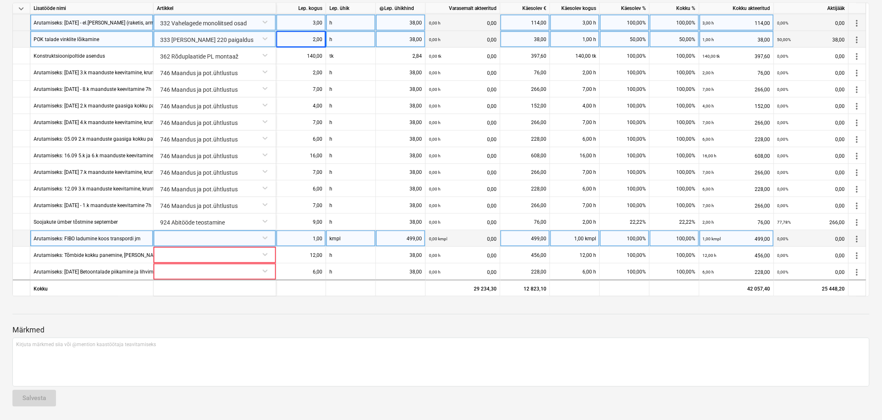
click at [205, 235] on div at bounding box center [215, 237] width 116 height 15
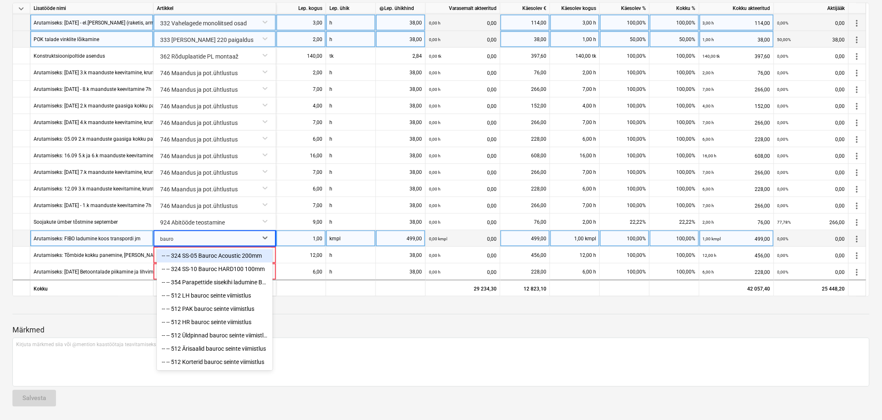
type input "bauroc"
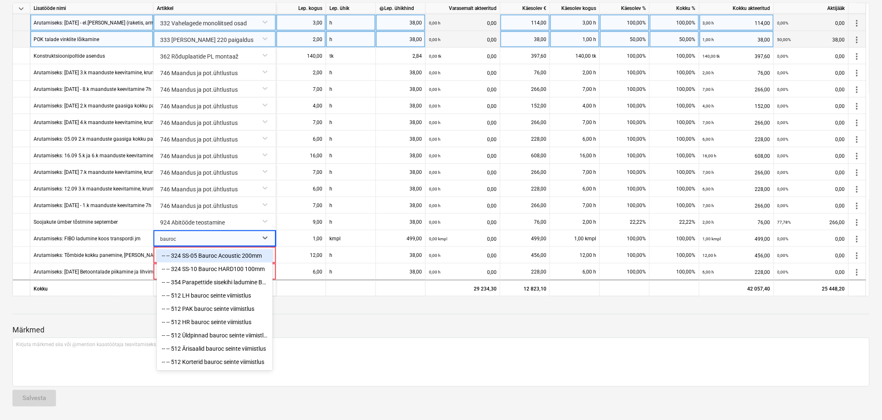
click at [216, 256] on div "-- -- 324 SS-05 Bauroc Acoustic 200mm" at bounding box center [215, 255] width 116 height 13
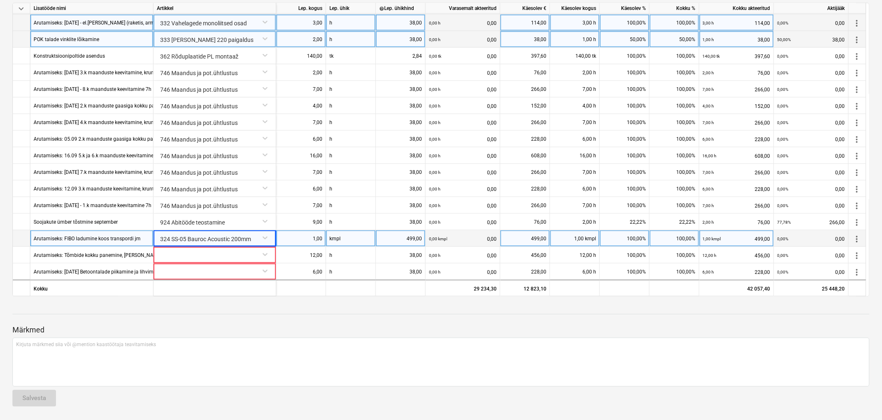
click at [401, 237] on div "499,00" at bounding box center [400, 238] width 43 height 17
click at [339, 328] on p "Märkmed" at bounding box center [440, 330] width 857 height 10
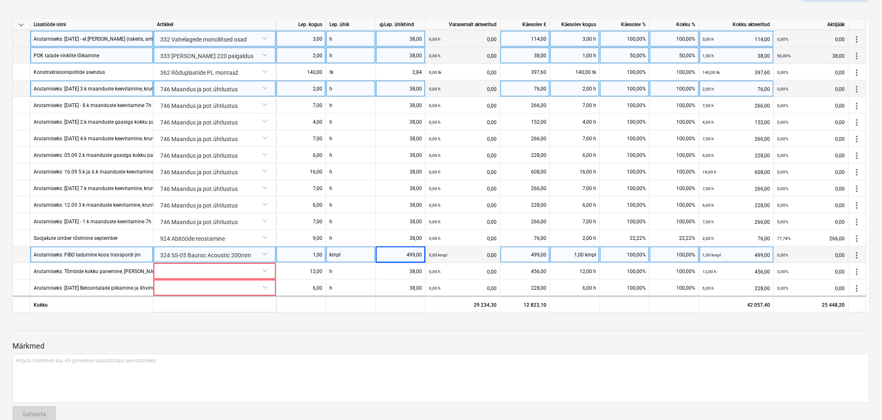
scroll to position [528, 0]
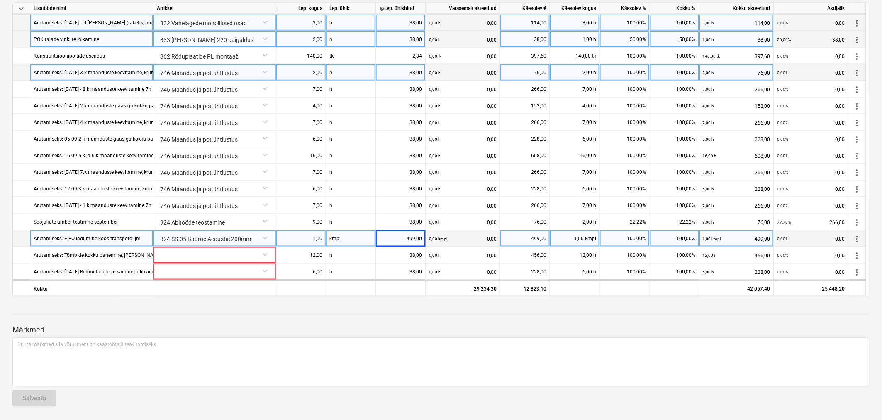
click at [311, 68] on div "2,00" at bounding box center [301, 72] width 43 height 17
type input "55"
click at [115, 71] on div "Arutamiseks: [DATE] 3.k maanduste keevitamine, kruntimine tsinkvärviga 2h" at bounding box center [119, 72] width 170 height 16
type input "Maanduste keevitamine"
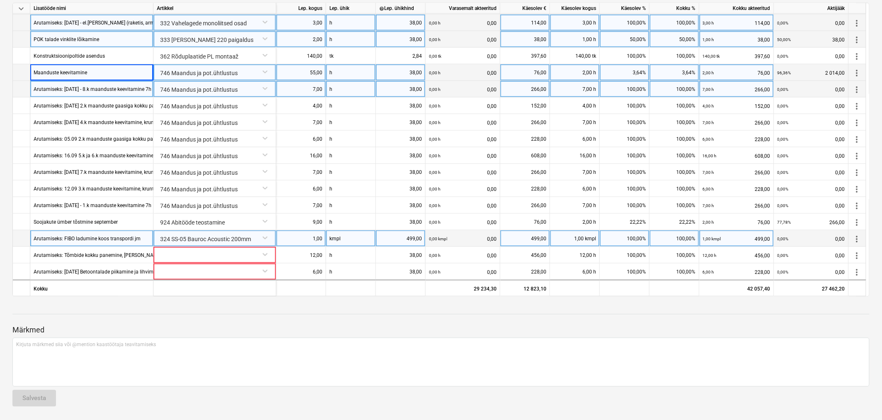
click at [796, 86] on span "more_vert" at bounding box center [857, 89] width 10 height 10
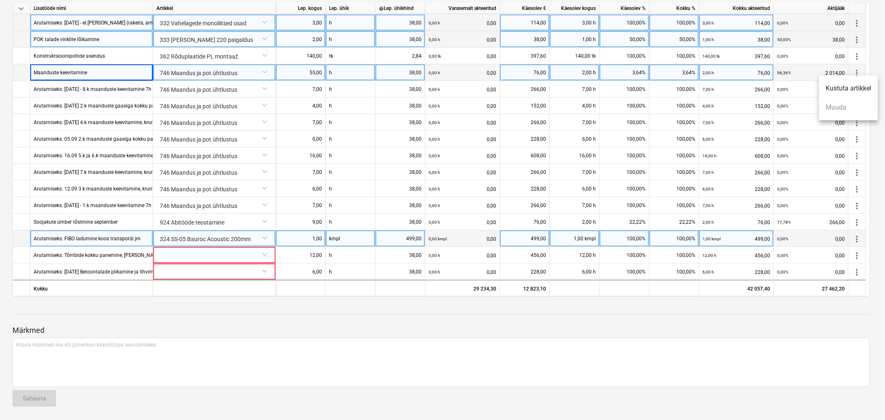
click at [796, 88] on li "Kustuta artikkel" at bounding box center [848, 88] width 59 height 19
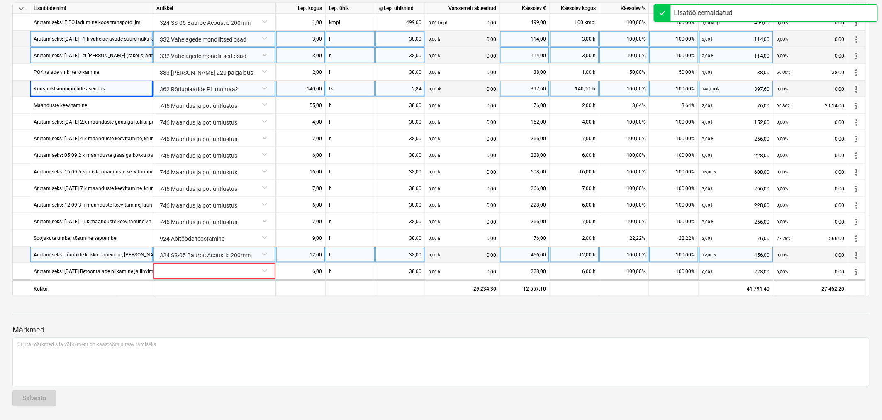
scroll to position [315, 0]
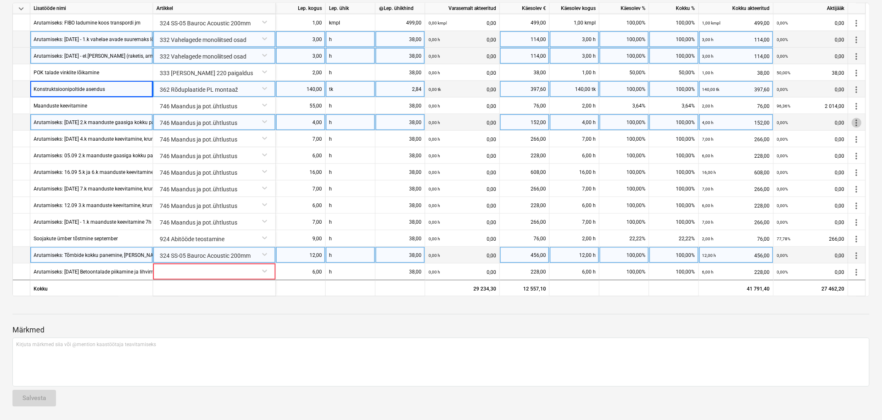
click at [796, 121] on span "more_vert" at bounding box center [857, 122] width 10 height 10
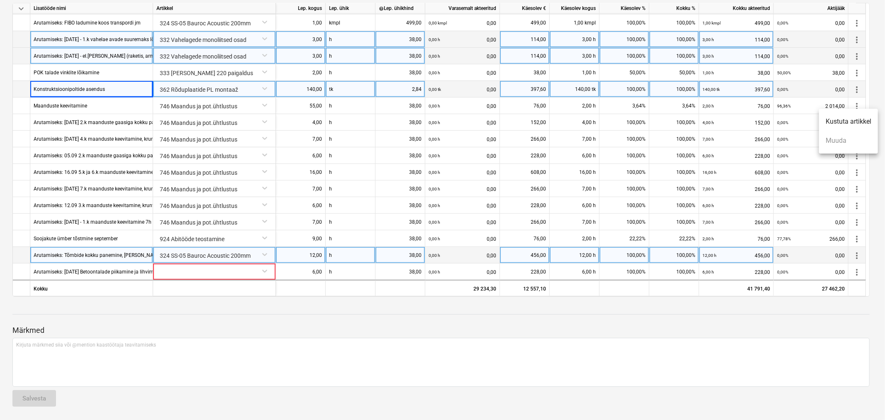
click at [796, 119] on li "Kustuta artikkel" at bounding box center [848, 121] width 59 height 19
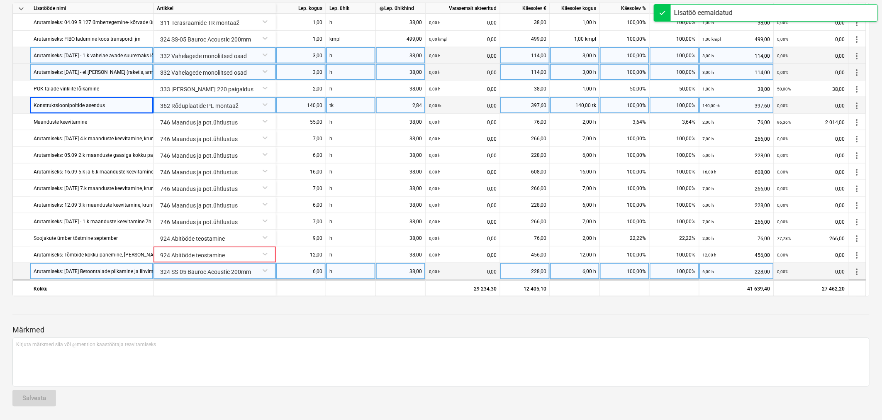
scroll to position [298, 0]
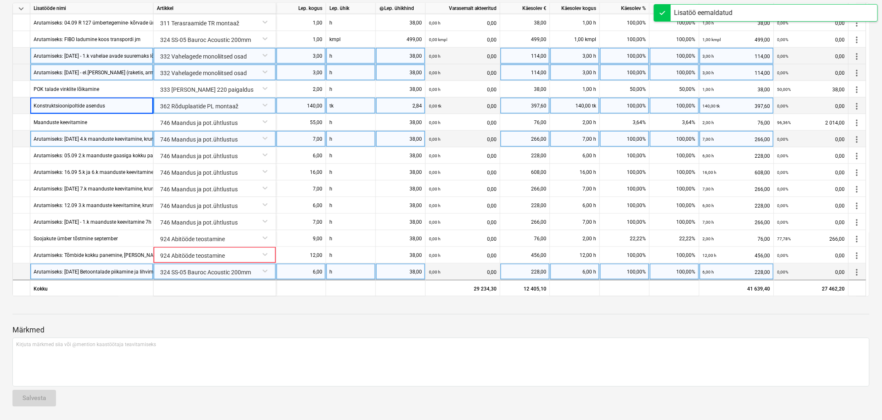
click at [796, 136] on span "more_vert" at bounding box center [857, 139] width 10 height 10
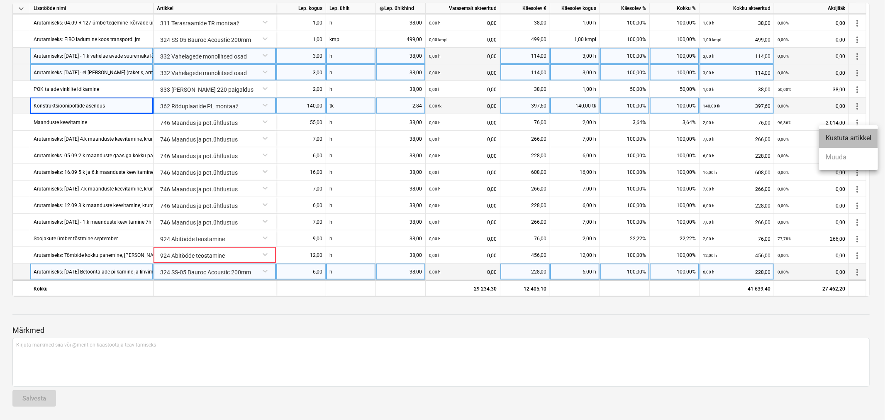
click at [796, 139] on li "Kustuta artikkel" at bounding box center [848, 138] width 59 height 19
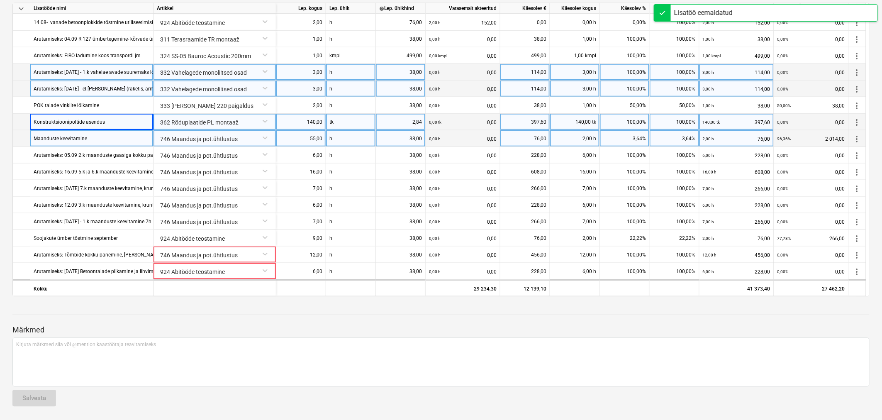
scroll to position [281, 0]
click at [796, 139] on span "more_vert" at bounding box center [857, 139] width 10 height 10
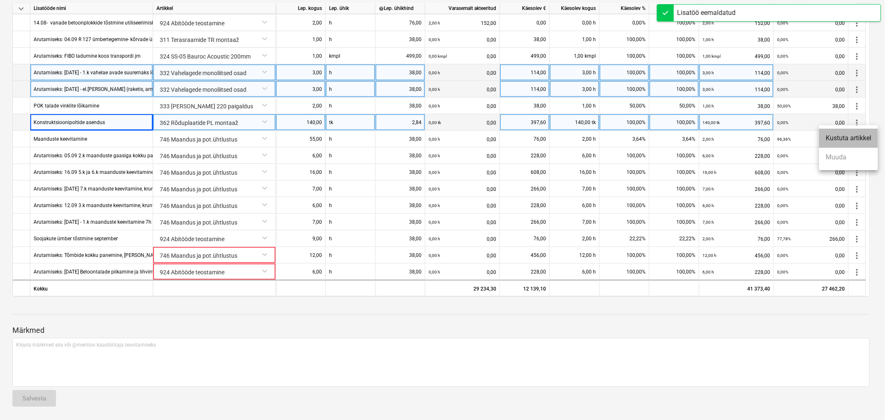
click at [796, 140] on li "Kustuta artikkel" at bounding box center [848, 138] width 59 height 19
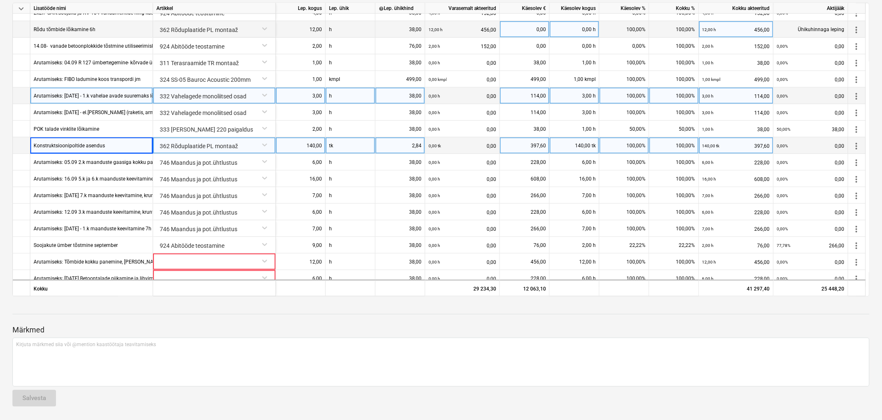
scroll to position [265, 0]
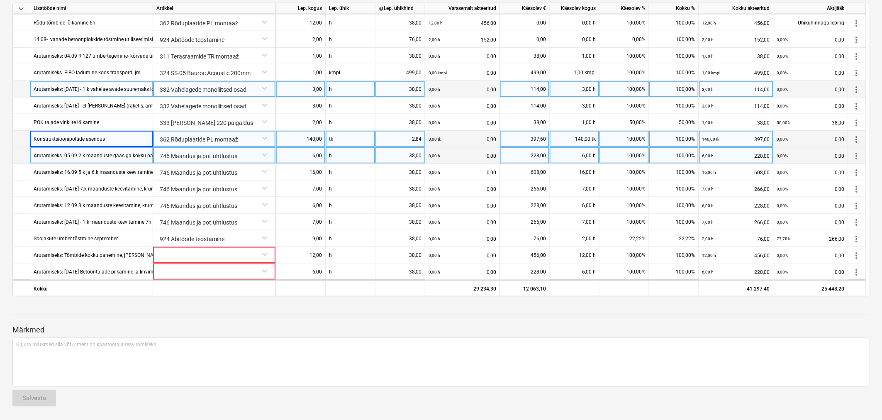
click at [57, 150] on div "Arutamiseks: 05.09 2.k maanduste gaasiga kokku painutamine, keevitamine, krunti…" at bounding box center [190, 155] width 313 height 16
type input "Maanduste keevitamine"
type input "55"
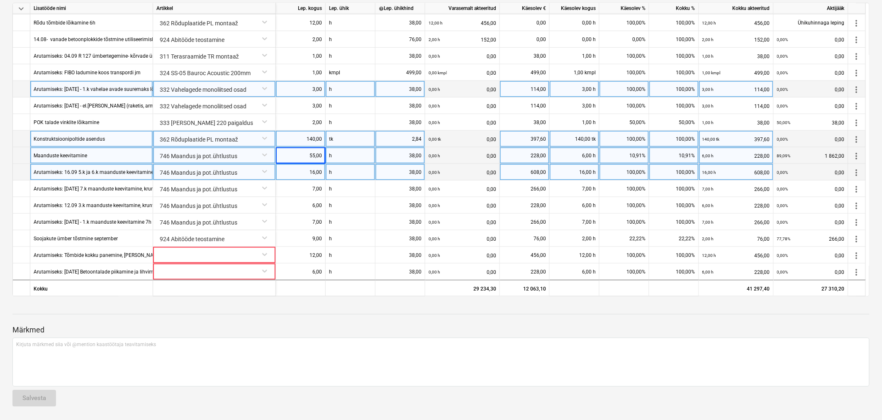
click at [796, 172] on span "more_vert" at bounding box center [857, 172] width 10 height 10
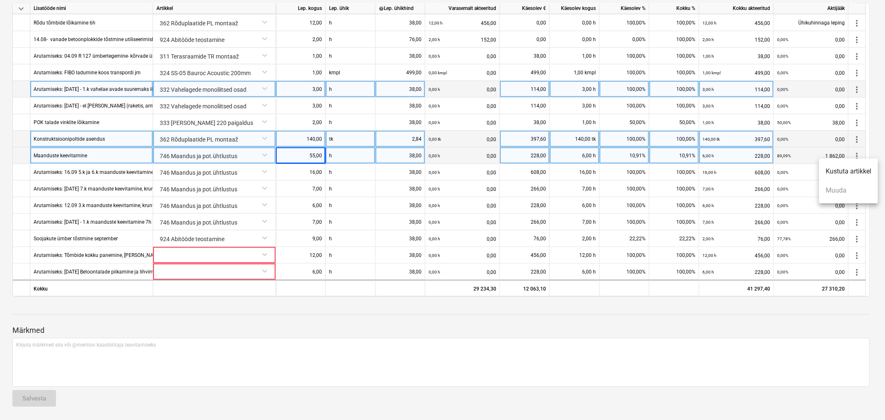
click at [796, 169] on li "Kustuta artikkel" at bounding box center [848, 171] width 59 height 19
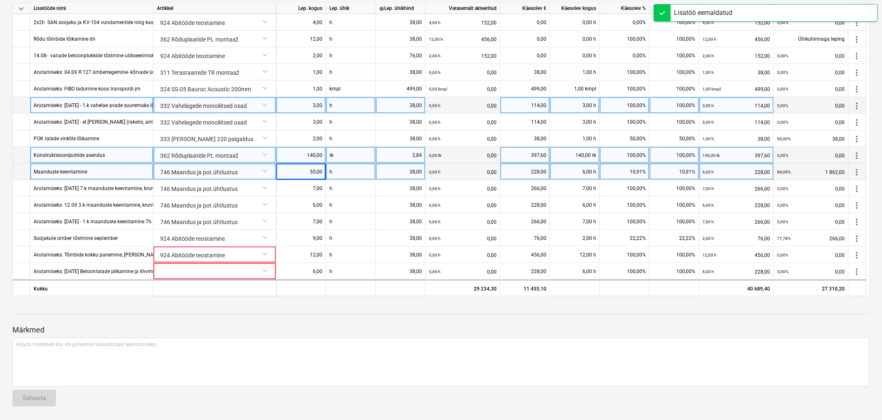
scroll to position [248, 0]
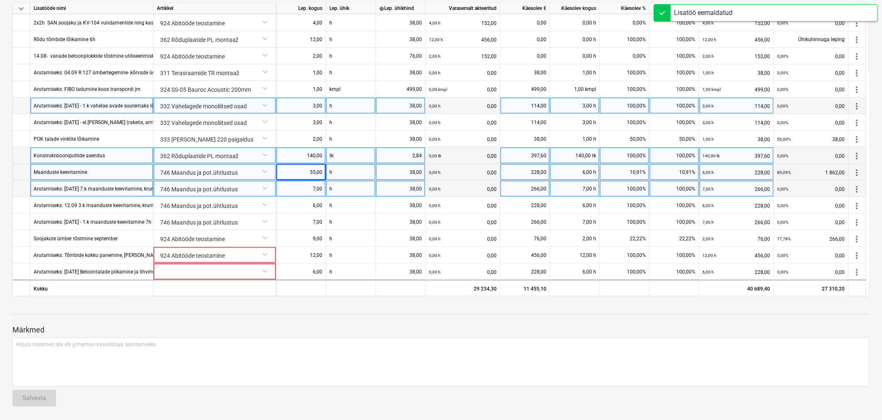
click at [796, 188] on span "more_vert" at bounding box center [857, 189] width 10 height 10
click at [796, 188] on li "Kustuta artikkel" at bounding box center [848, 187] width 59 height 19
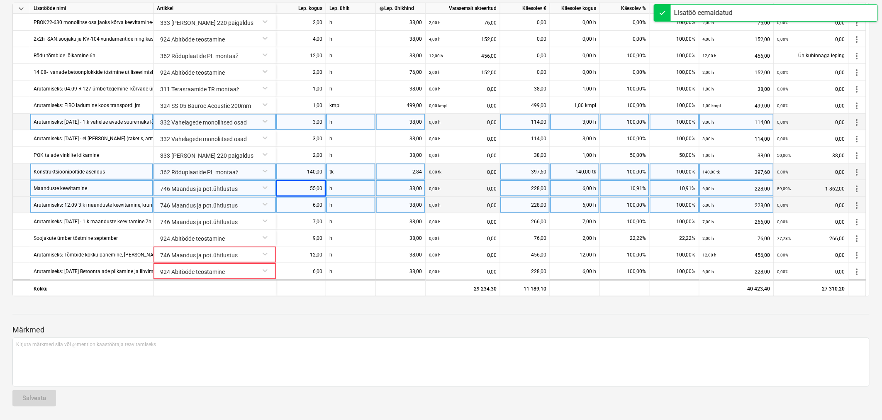
scroll to position [232, 0]
click at [796, 203] on span "more_vert" at bounding box center [857, 205] width 10 height 10
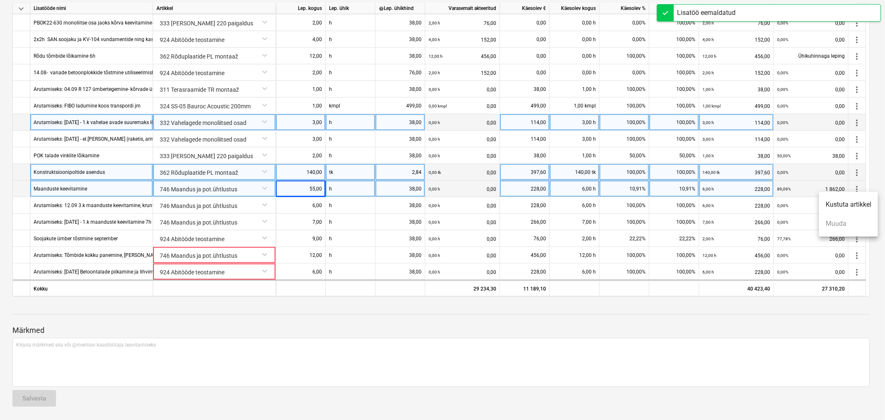
click at [796, 205] on li "Kustuta artikkel" at bounding box center [848, 204] width 59 height 19
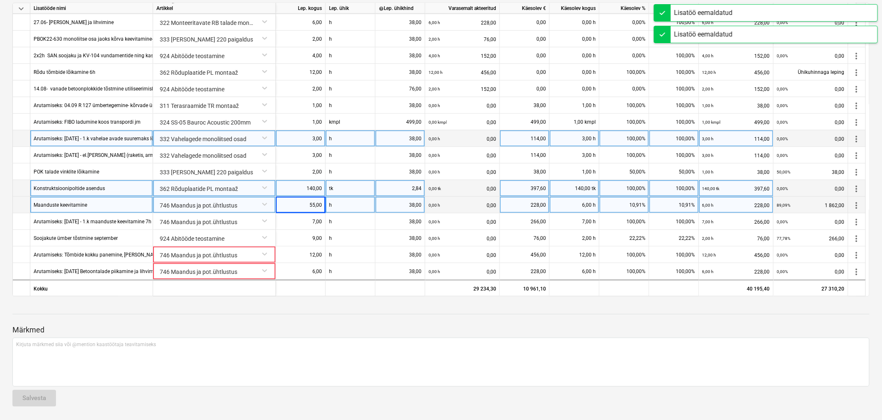
scroll to position [215, 0]
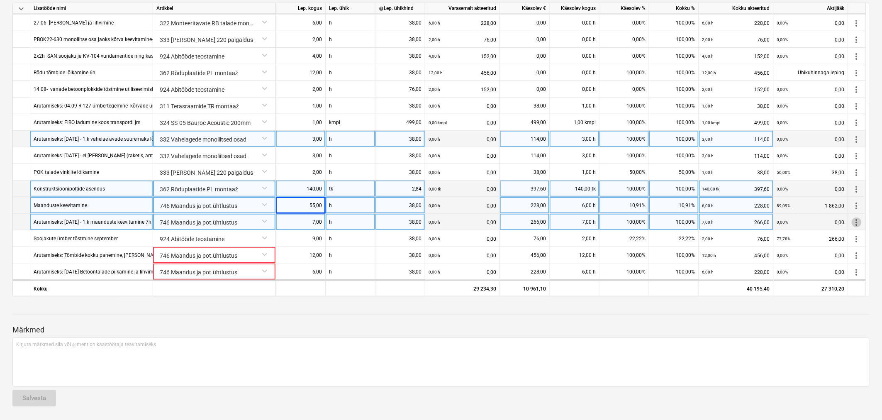
click at [796, 223] on span "more_vert" at bounding box center [857, 222] width 10 height 10
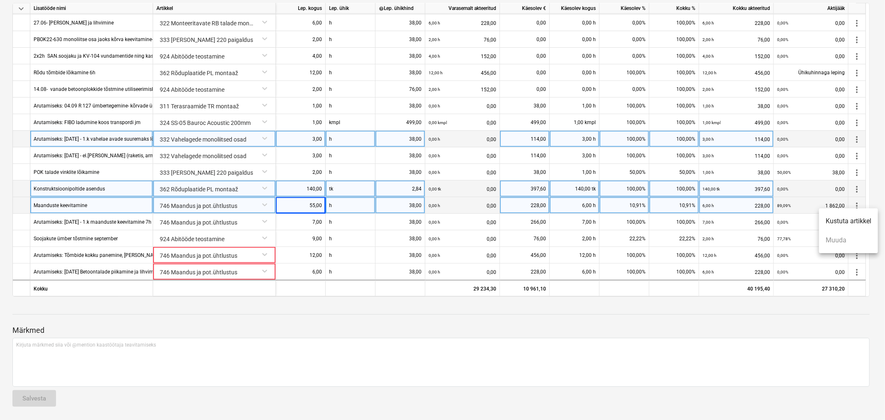
click at [796, 220] on li "Kustuta artikkel" at bounding box center [848, 221] width 59 height 19
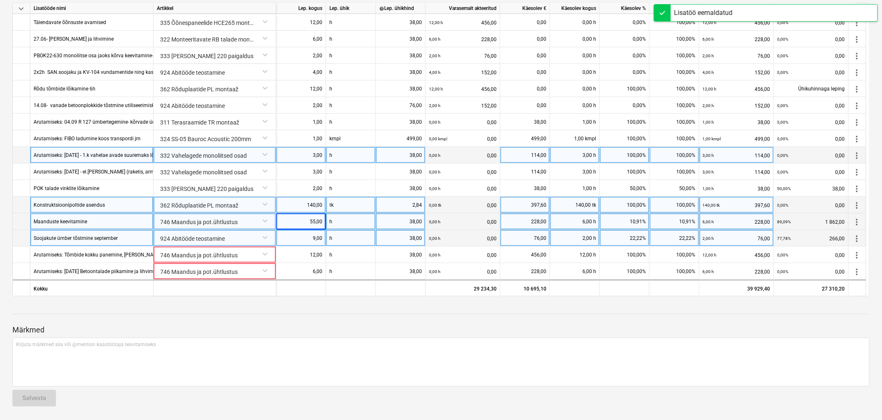
scroll to position [198, 0]
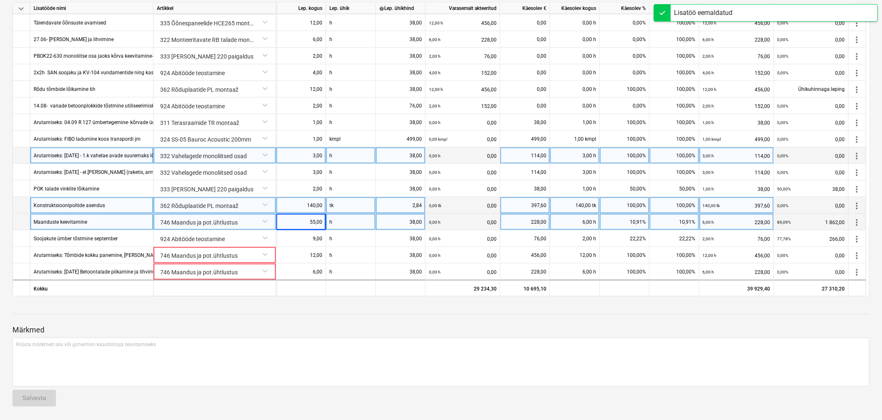
click at [232, 319] on div at bounding box center [440, 322] width 857 height 7
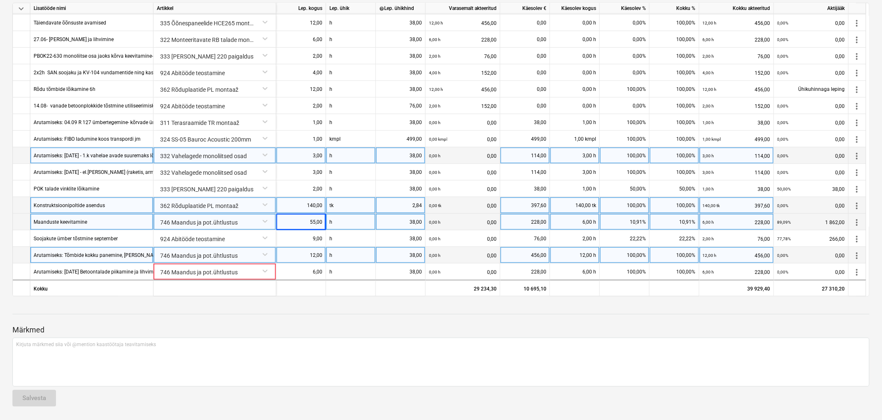
click at [266, 254] on div "746 Maandus ja pot.ühtlustus" at bounding box center [215, 254] width 116 height 15
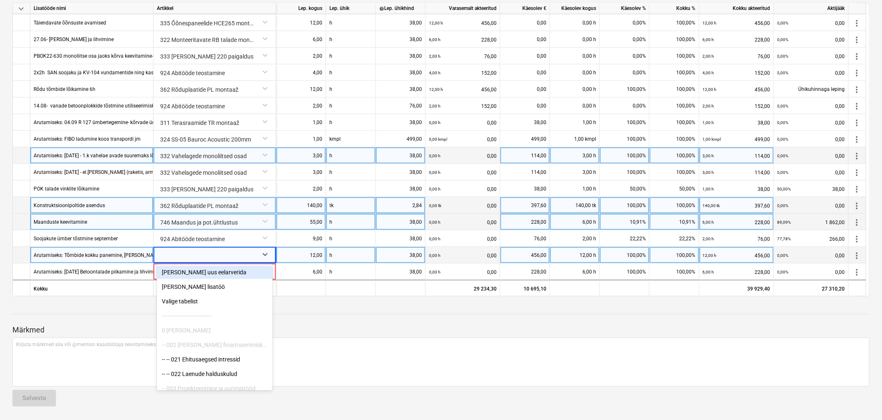
click at [249, 254] on div at bounding box center [207, 255] width 94 height 17
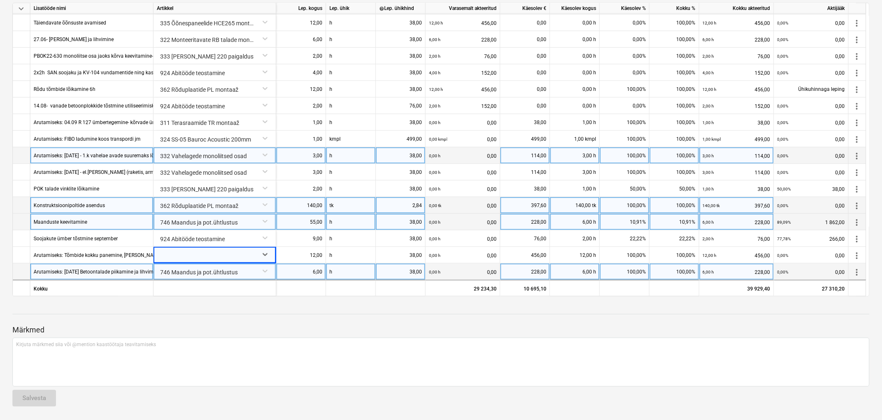
click at [263, 272] on div "746 Maandus ja pot.ühtlustus" at bounding box center [215, 271] width 116 height 15
click at [239, 272] on div at bounding box center [207, 272] width 94 height 17
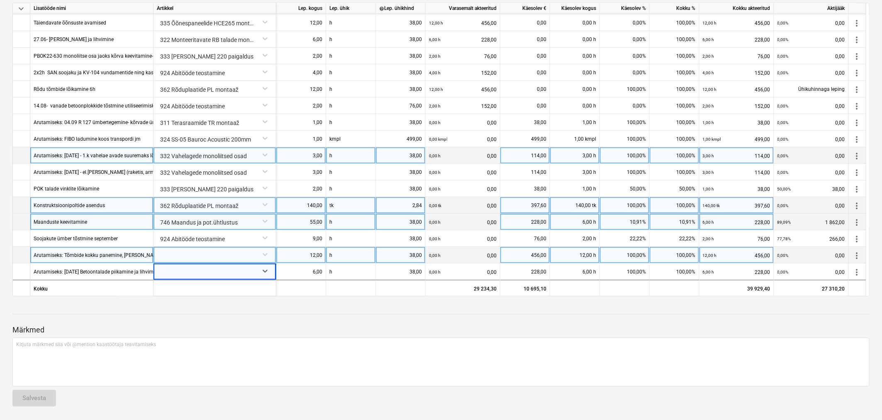
click at [796, 256] on div "more_vert" at bounding box center [857, 255] width 17 height 17
click at [796, 254] on span "more_vert" at bounding box center [857, 255] width 10 height 10
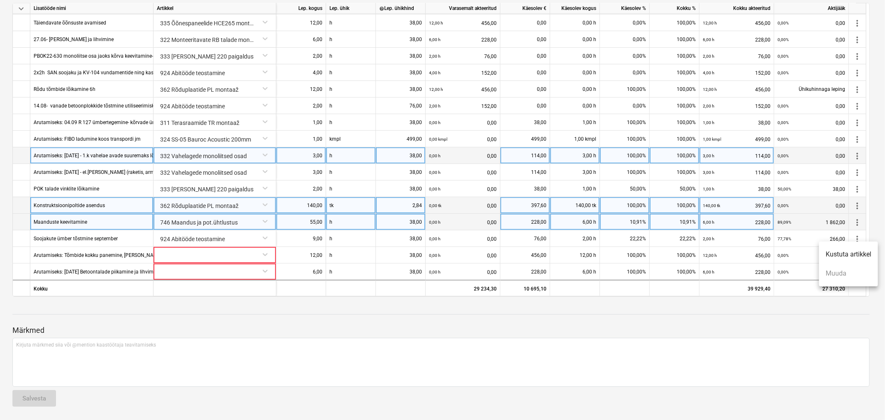
click at [796, 254] on li "Kustuta artikkel" at bounding box center [848, 254] width 59 height 19
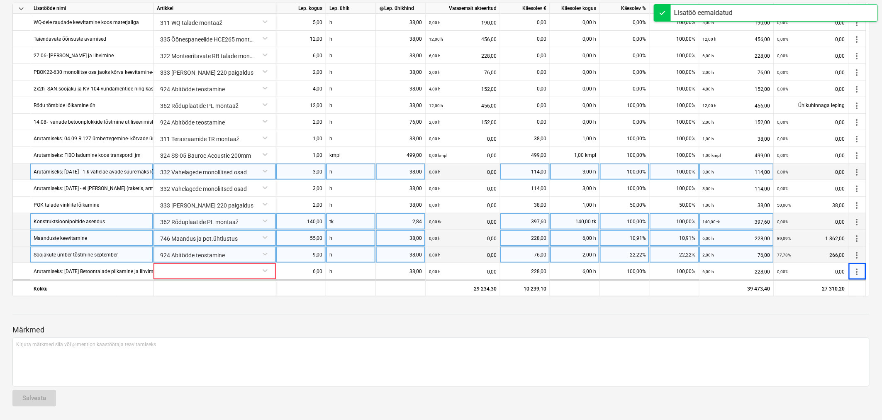
scroll to position [182, 0]
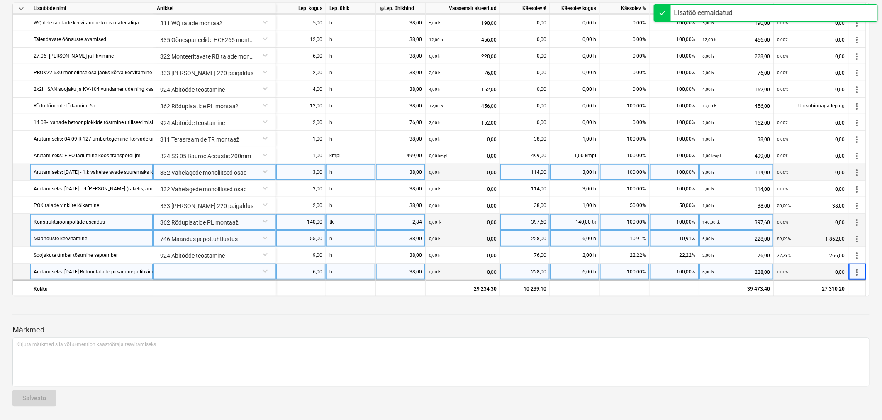
click at [796, 267] on span "more_vert" at bounding box center [857, 272] width 10 height 10
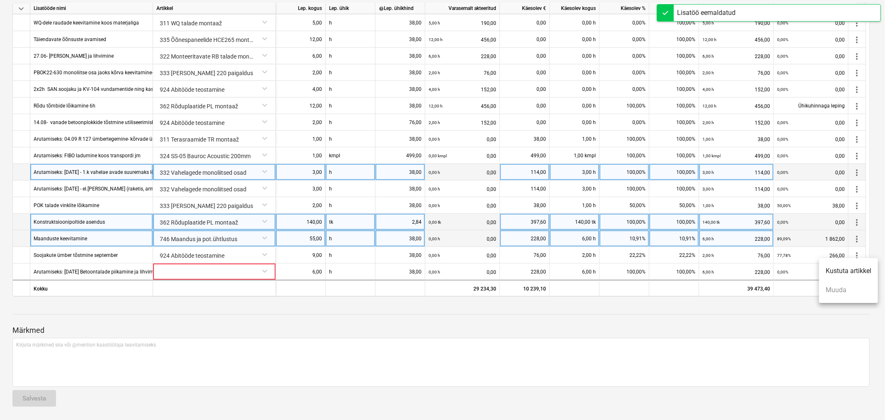
click at [796, 271] on li "Kustuta artikkel" at bounding box center [848, 270] width 59 height 19
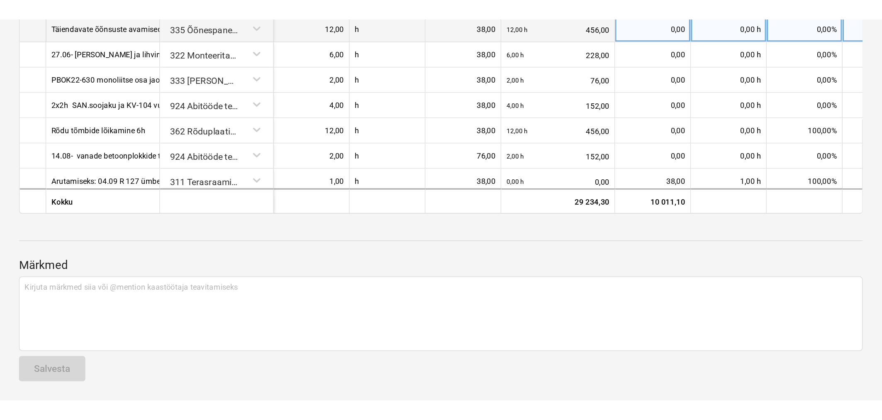
scroll to position [164, 0]
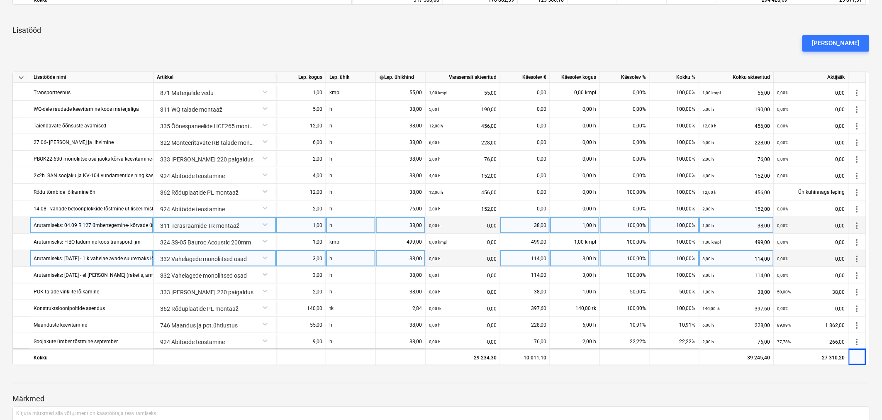
click at [78, 224] on div "Arutamiseks: 04.09 R 127 ümbertegemine- kõrvade ümberkeevitamine 1h" at bounding box center [116, 225] width 164 height 16
click at [71, 223] on input "Arutamiseks: 04.09 R 127 ümbertegemine- kõrvade ümberkeevitamine 1h" at bounding box center [91, 225] width 123 height 16
click at [64, 224] on input "Arutamiseks: 04.09 R 127 kõrvade ümberkeevitamine 1h" at bounding box center [91, 225] width 123 height 16
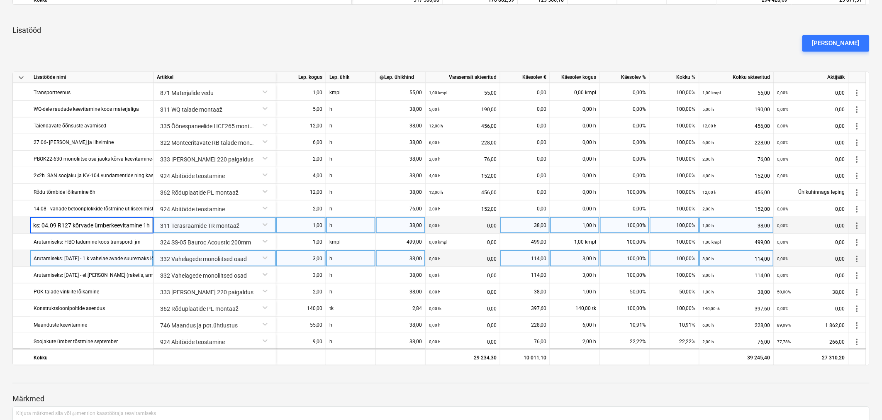
scroll to position [0, 27]
click at [57, 222] on input "Arutamiseks: 04.09 R-127 kõrvade ümberkeevitamine 1h" at bounding box center [91, 225] width 123 height 16
click at [147, 223] on input "Terasraami R-127 kõrvade ümberkeevitamine 1h" at bounding box center [91, 225] width 123 height 16
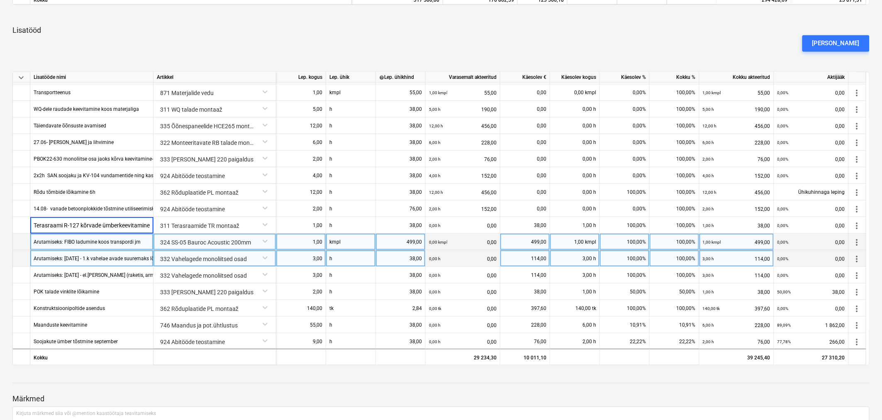
type input "Terasraami R-127 kõrvade ümberkeevitamine"
click at [65, 240] on div "Arutamiseks: FIBO ladumine koos transpordi jm" at bounding box center [87, 242] width 107 height 16
click at [63, 242] on input "Arutamiseks: FIBO ladumine koos transpordi jm" at bounding box center [91, 242] width 123 height 16
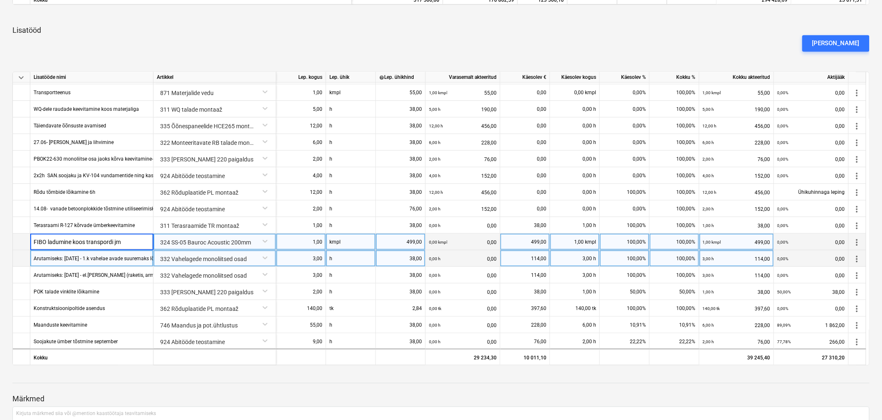
click at [134, 240] on input "FIBO ladumine koos transpordi jm" at bounding box center [91, 242] width 123 height 16
type input "FIBO ladumine koos transpordiga"
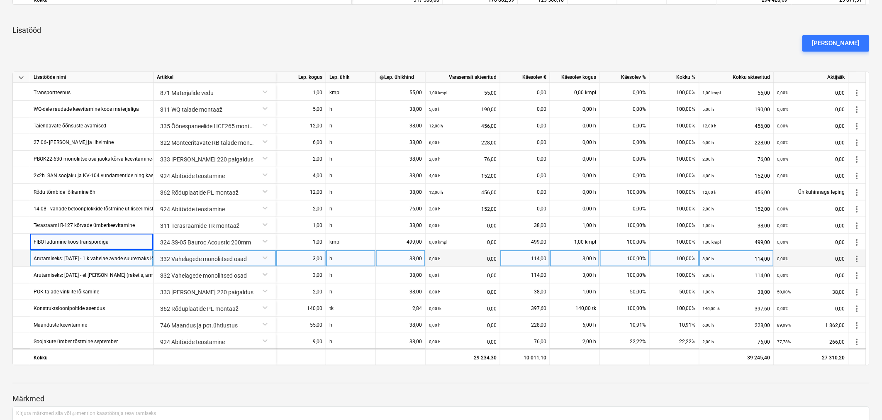
click at [88, 255] on div "Arutamiseks: [DATE] - 1.k vahelae avade suuremaks lõikamine ja pikamine 3h" at bounding box center [120, 258] width 173 height 16
click at [81, 259] on input "Arutamiseks: [DATE] - 1.k vahelae avade suuremaks lõikamine ja pikamine 3h" at bounding box center [91, 258] width 123 height 16
click at [151, 258] on input "Arutamiseks: [DATE] - 1.k vahelae avade suuremaks lõikamine ja pikamine 3h" at bounding box center [91, 258] width 123 height 16
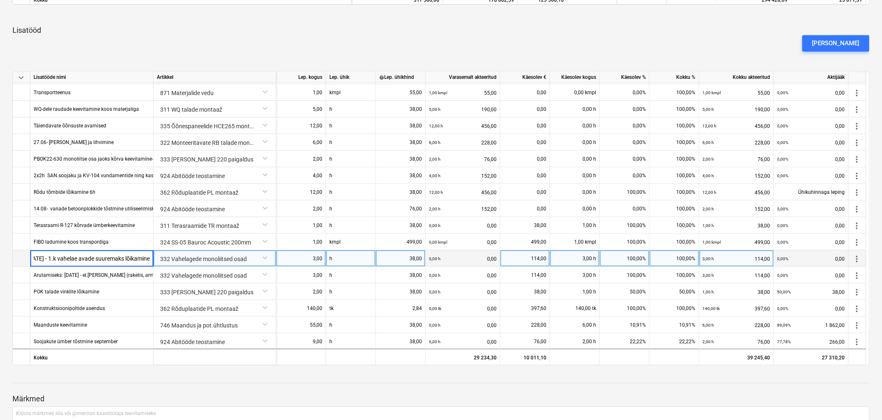
click at [46, 258] on input "Arutamiseks: [DATE] - 1.k vahelae avade suuremaks lõikamine" at bounding box center [91, 258] width 123 height 16
type input "1.k vahelae avade suuremaks lõikamine"
click at [181, 254] on div "332 Vahelagede monoliitsed osad" at bounding box center [215, 257] width 116 height 15
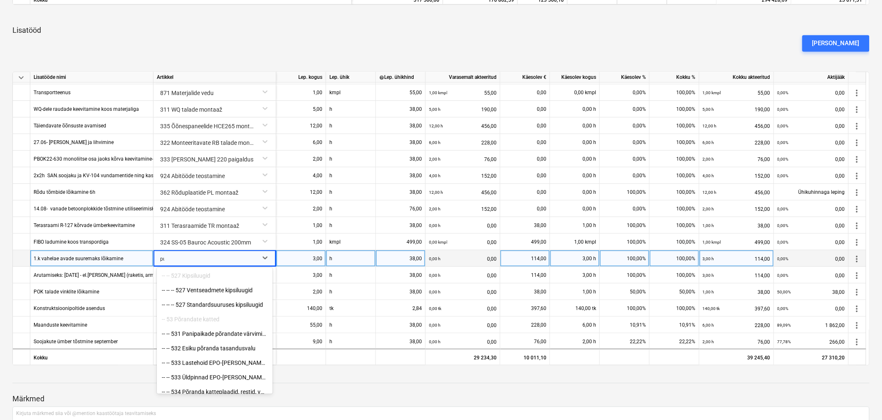
scroll to position [471, 0]
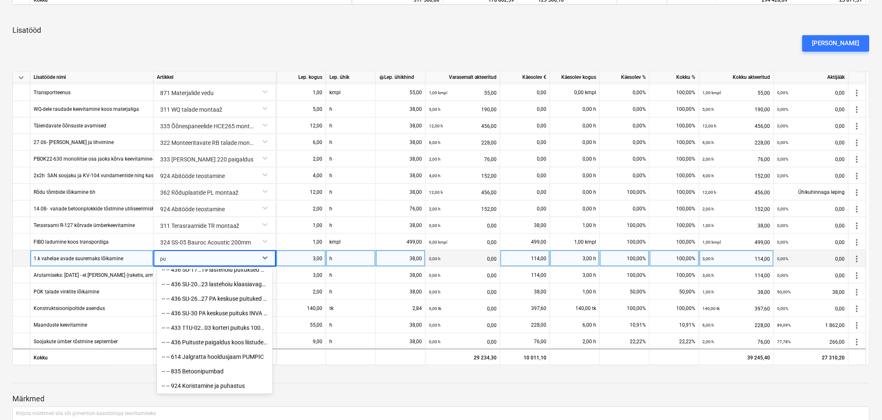
type input "puu"
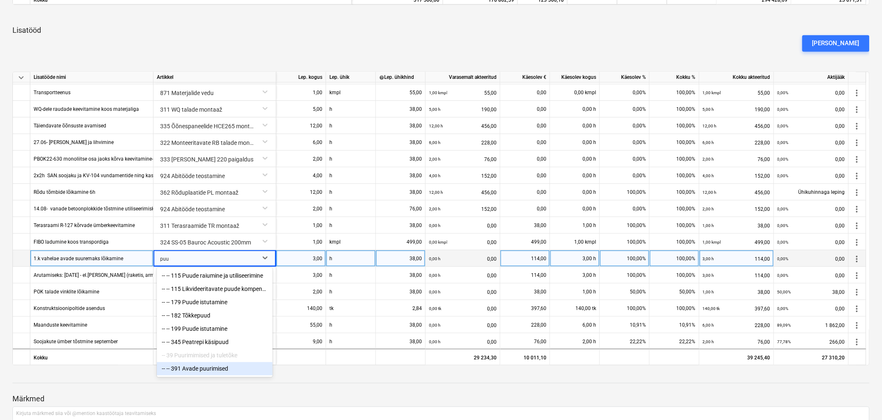
click at [214, 370] on div "-- -- 391 Avade puurimised" at bounding box center [215, 368] width 116 height 13
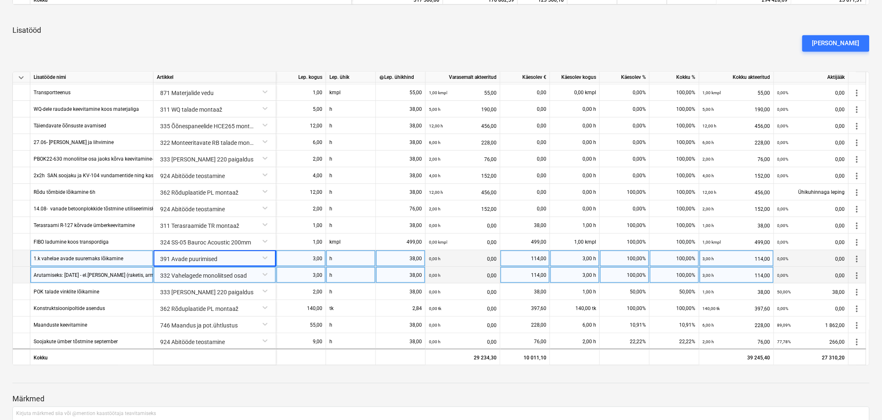
click at [90, 272] on div "Arutamiseks: [DATE] - el.[PERSON_NAME] (raketis, armeerimine, betoon) 3h" at bounding box center [117, 275] width 166 height 16
click at [81, 274] on input "Arutamiseks: [DATE] - el.[PERSON_NAME] (raketis, armeerimine, betoon) 3h" at bounding box center [91, 275] width 123 height 16
click at [150, 272] on input "Arutamiseks: [DATE] - el.[PERSON_NAME] (raketis, armeerimine, betoon) 3h" at bounding box center [91, 275] width 123 height 16
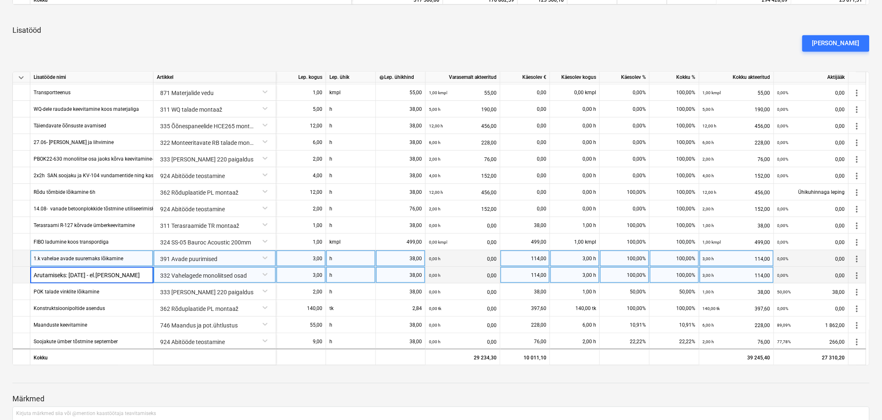
click at [97, 271] on input "Arutamiseks: [DATE] - el.[PERSON_NAME]" at bounding box center [91, 275] width 123 height 16
type input "Katusel oleva el.[PERSON_NAME]"
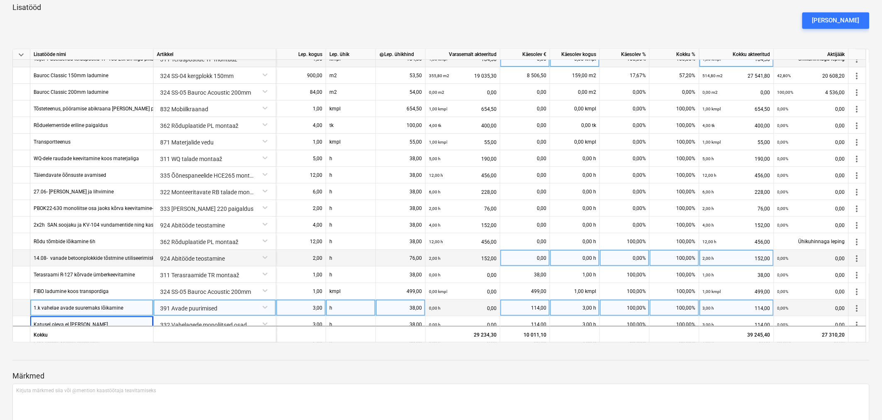
scroll to position [138, 0]
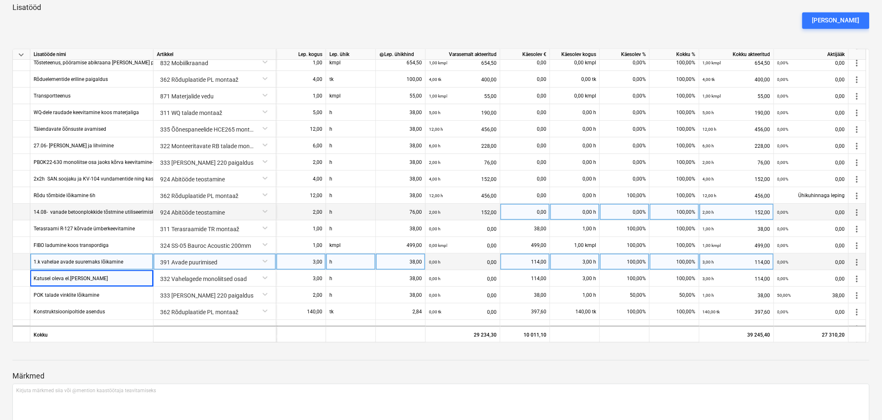
click at [53, 210] on div "14.08- vanade betoonplokkide tõstmine utiliseerimiskasti 2x1h" at bounding box center [105, 212] width 142 height 16
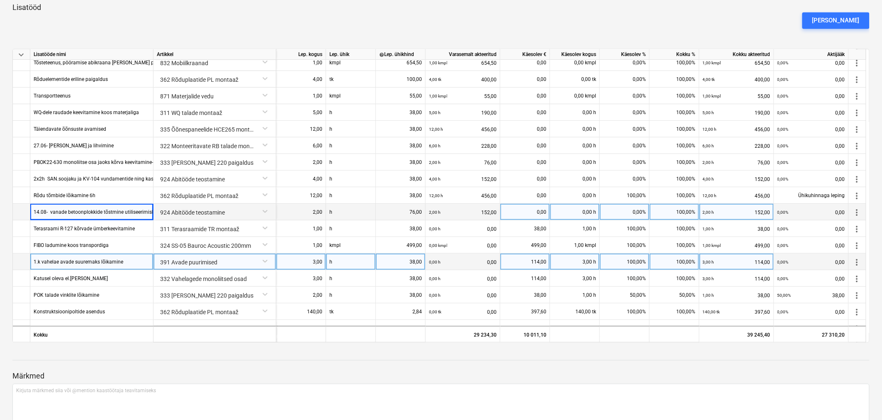
click at [52, 210] on div "14.08- vanade betoonplokkide tõstmine utiliseerimiskasti 2x1h" at bounding box center [105, 212] width 142 height 16
click at [56, 210] on div "14.08- vanade betoonplokkide tõstmine utiliseerimiskasti 2x1h" at bounding box center [105, 212] width 142 height 16
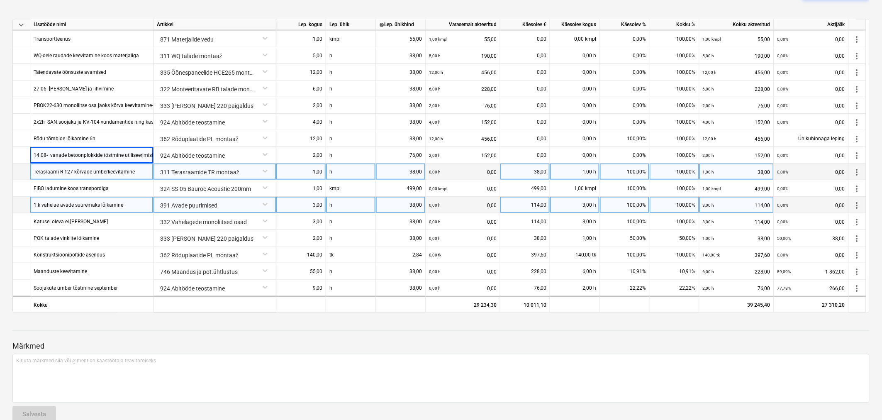
scroll to position [528, 0]
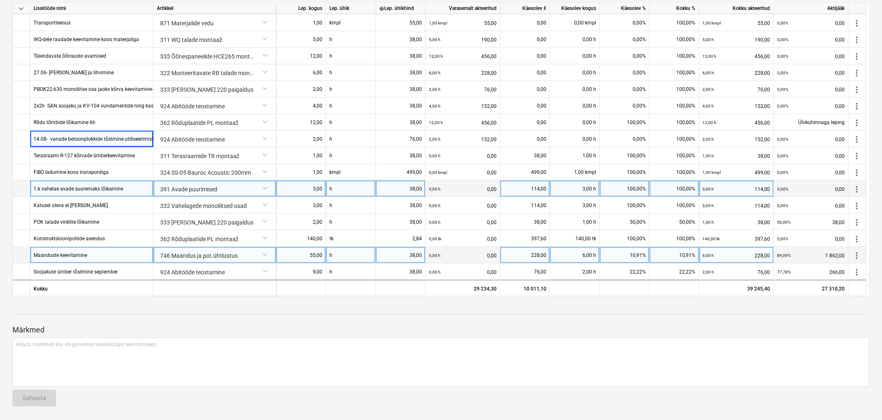
click at [306, 255] on div "55,00" at bounding box center [301, 255] width 43 height 17
click at [584, 252] on div "6,00 h" at bounding box center [575, 255] width 50 height 17
type input "55"
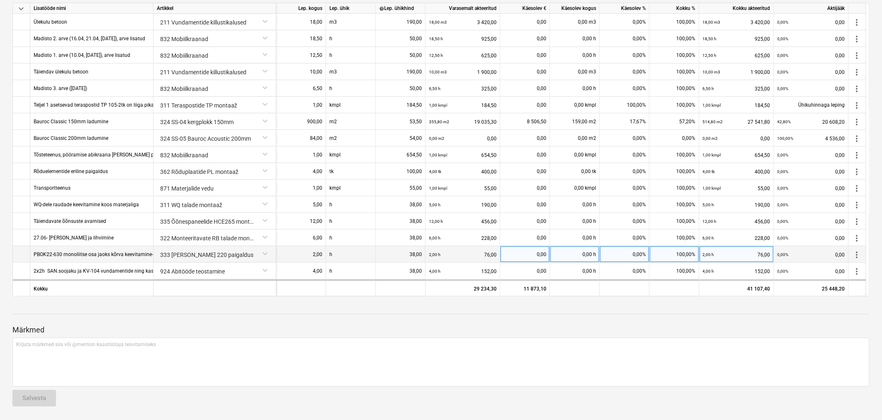
scroll to position [165, 0]
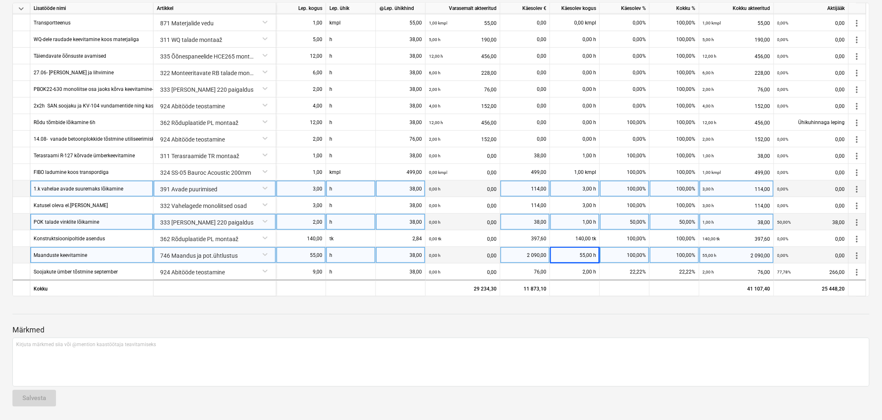
click at [571, 221] on div "1,00 h" at bounding box center [575, 222] width 50 height 17
type input "2"
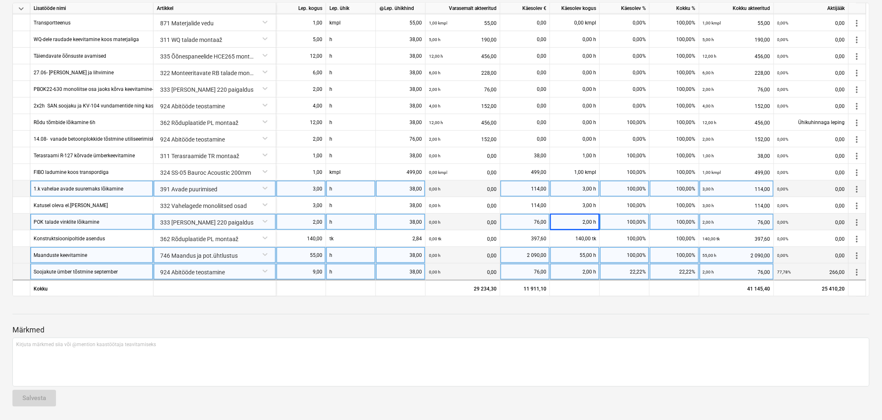
click at [569, 268] on div "2,00 h" at bounding box center [575, 272] width 50 height 17
type input "9"
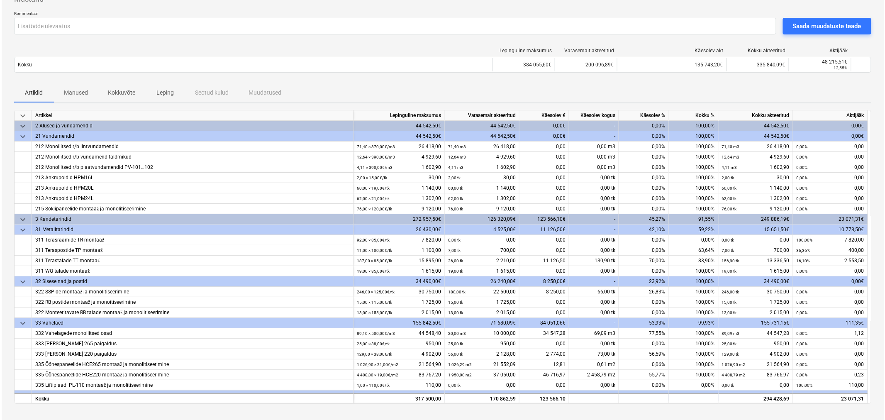
scroll to position [0, 0]
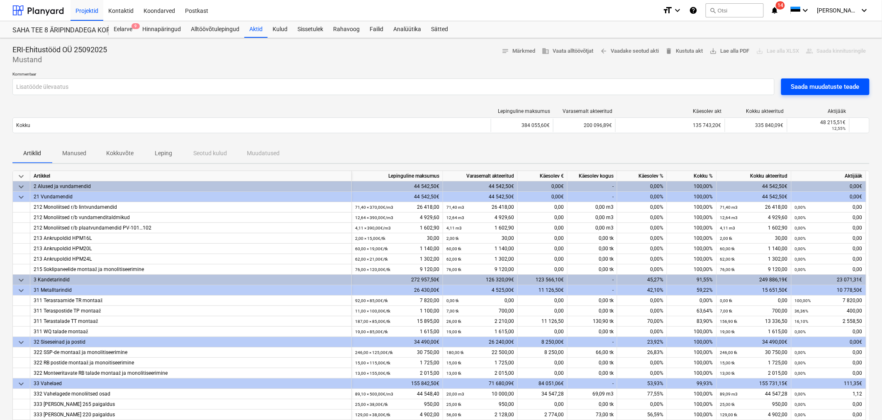
click at [796, 83] on div "Saada muudatuste teade" at bounding box center [825, 86] width 68 height 11
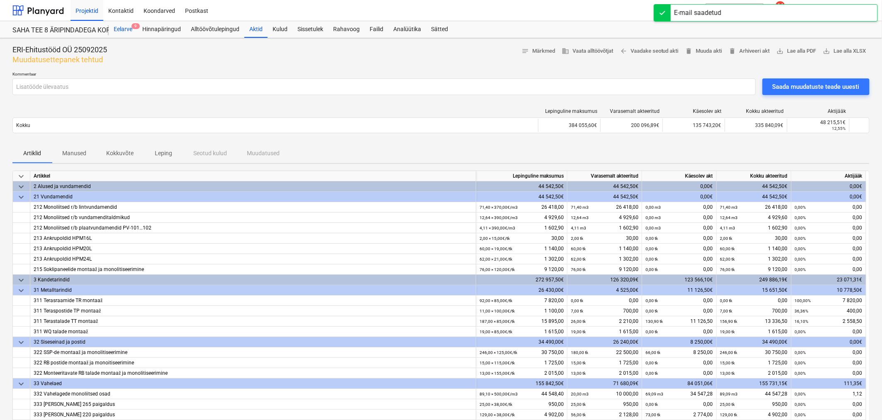
click at [123, 28] on div "Eelarve 9" at bounding box center [123, 29] width 29 height 17
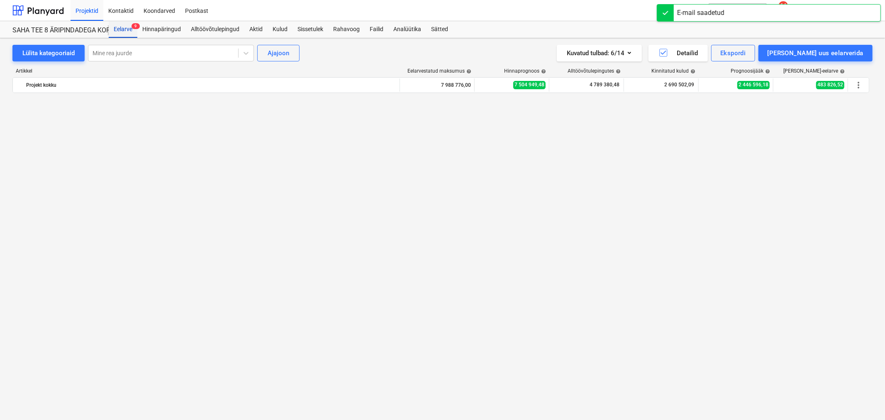
scroll to position [628, 0]
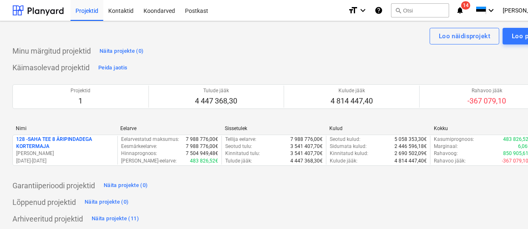
click at [79, 146] on p "128 - SAHA TEE 8 ÄRIPINDADEGA KORTERMAJA" at bounding box center [65, 143] width 98 height 14
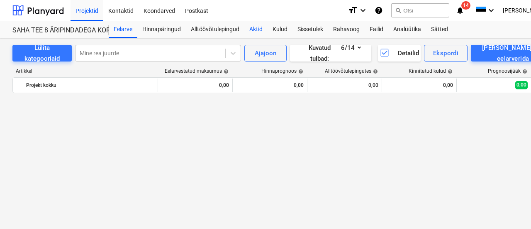
click at [255, 29] on div "Aktid" at bounding box center [255, 29] width 23 height 17
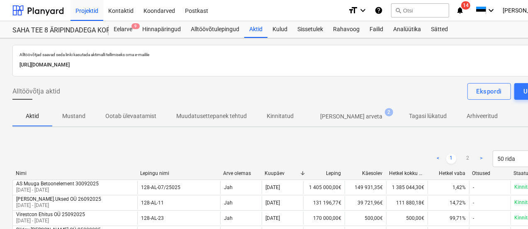
click at [120, 115] on p "Ootab ülevaatamist" at bounding box center [130, 116] width 51 height 9
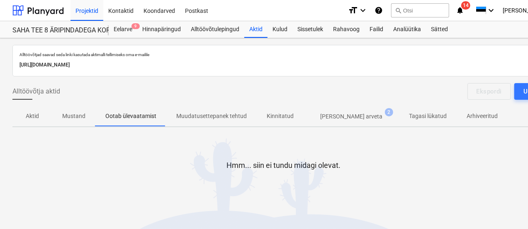
click at [195, 116] on p "Muudatusettepanek tehtud" at bounding box center [211, 116] width 71 height 9
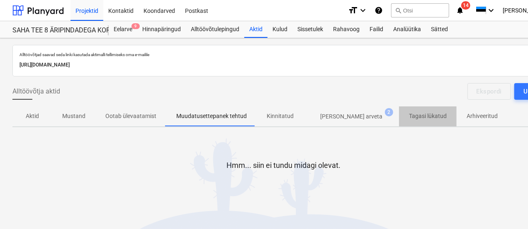
click at [409, 113] on p "Tagasi lükatud" at bounding box center [428, 116] width 38 height 9
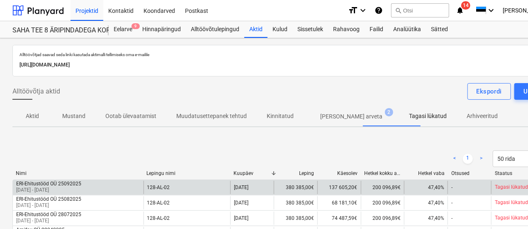
click at [56, 183] on div "ERI-Ehitustööd OÜ 25092025" at bounding box center [48, 184] width 65 height 6
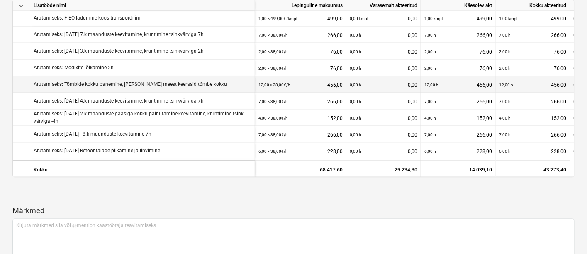
scroll to position [369, 0]
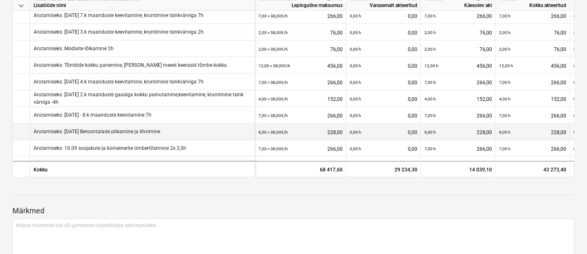
click at [285, 130] on small "6,00 × 38,00€ / h" at bounding box center [273, 132] width 29 height 5
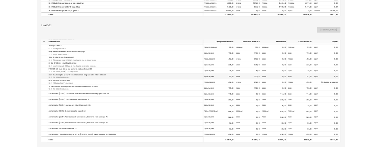
scroll to position [184, 0]
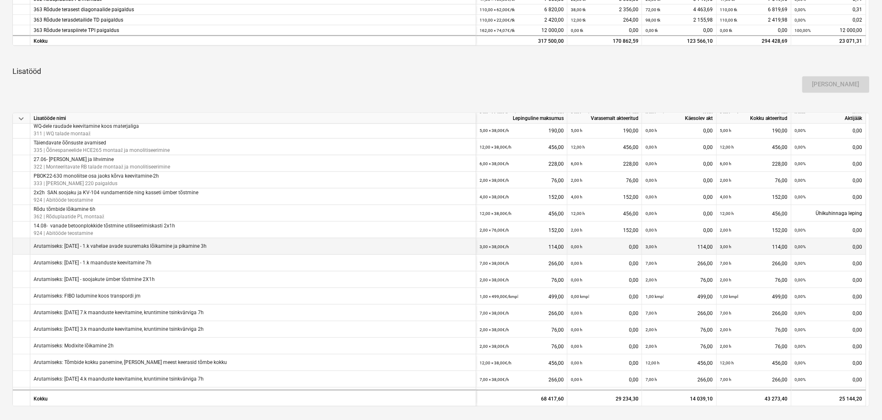
click at [87, 183] on p "Arutamiseks: [DATE] - 1.k vahelae avade suuremaks lõikamine ja pikamine 3h" at bounding box center [120, 245] width 173 height 7
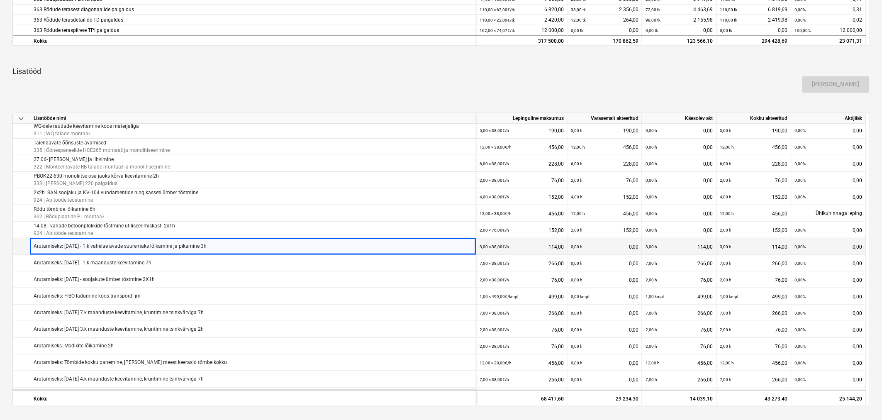
click at [86, 183] on p "Arutamiseks: [DATE] - 1.k vahelae avade suuremaks lõikamine ja pikamine 3h" at bounding box center [120, 245] width 173 height 7
click at [88, 183] on p "Arutamiseks: [DATE] - 1.k vahelae avade suuremaks lõikamine ja pikamine 3h" at bounding box center [120, 245] width 173 height 7
click at [86, 183] on p "Arutamiseks: [DATE] - 1.k vahelae avade suuremaks lõikamine ja pikamine 3h" at bounding box center [120, 245] width 173 height 7
click at [425, 183] on div "3,00 × 38,00€ / h 114,00" at bounding box center [522, 246] width 84 height 17
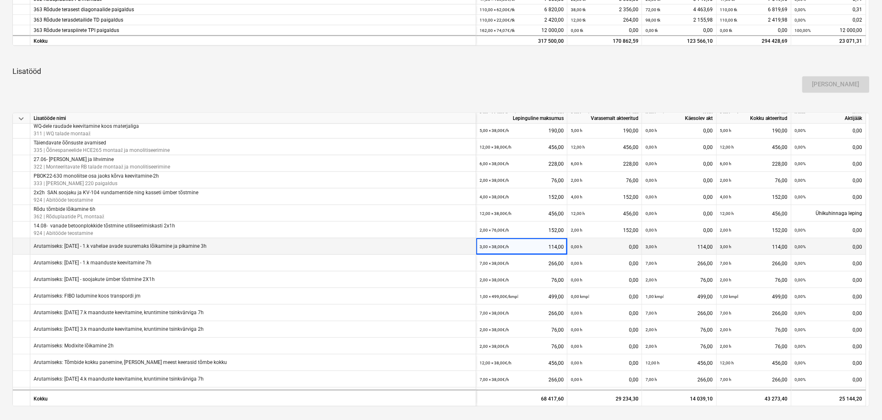
click at [425, 183] on div "0,00 h 0,00" at bounding box center [605, 246] width 68 height 17
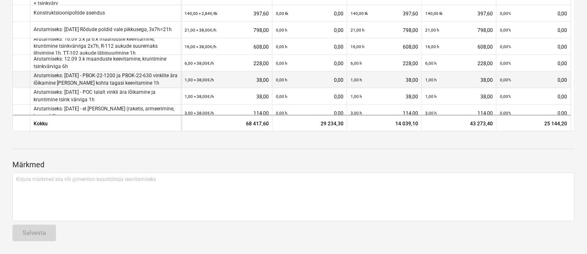
scroll to position [530, 0]
